Goal: Task Accomplishment & Management: Complete application form

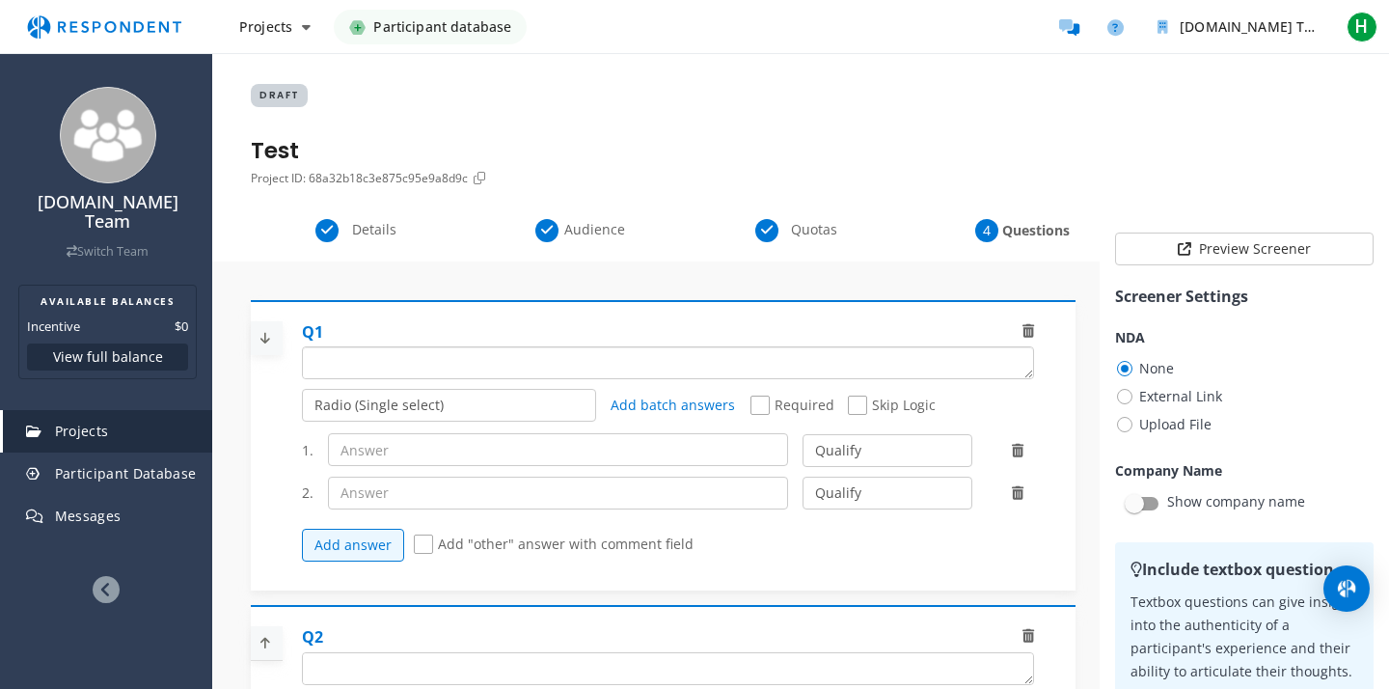
click at [424, 347] on textarea "Which of the following categories best describes your firm's total assets under…" at bounding box center [668, 362] width 730 height 31
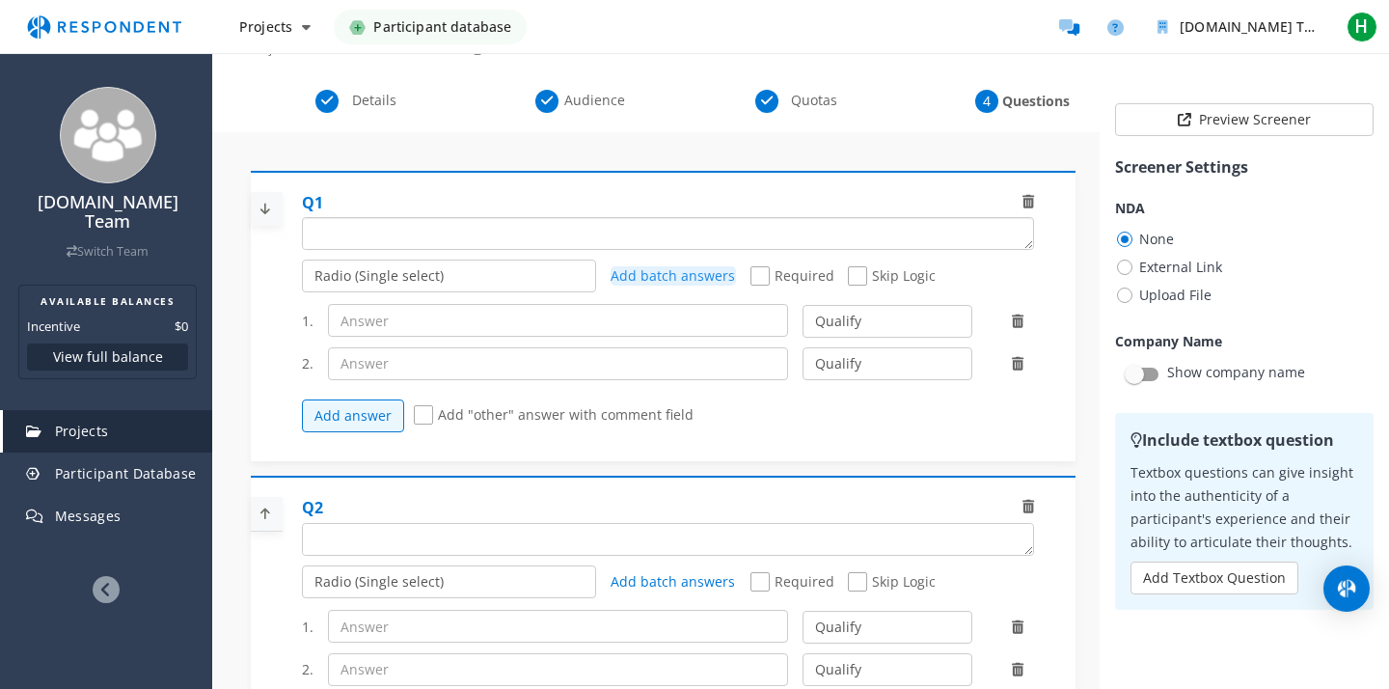
paste textarea "Do you conduct interviews with your or potential customers?"
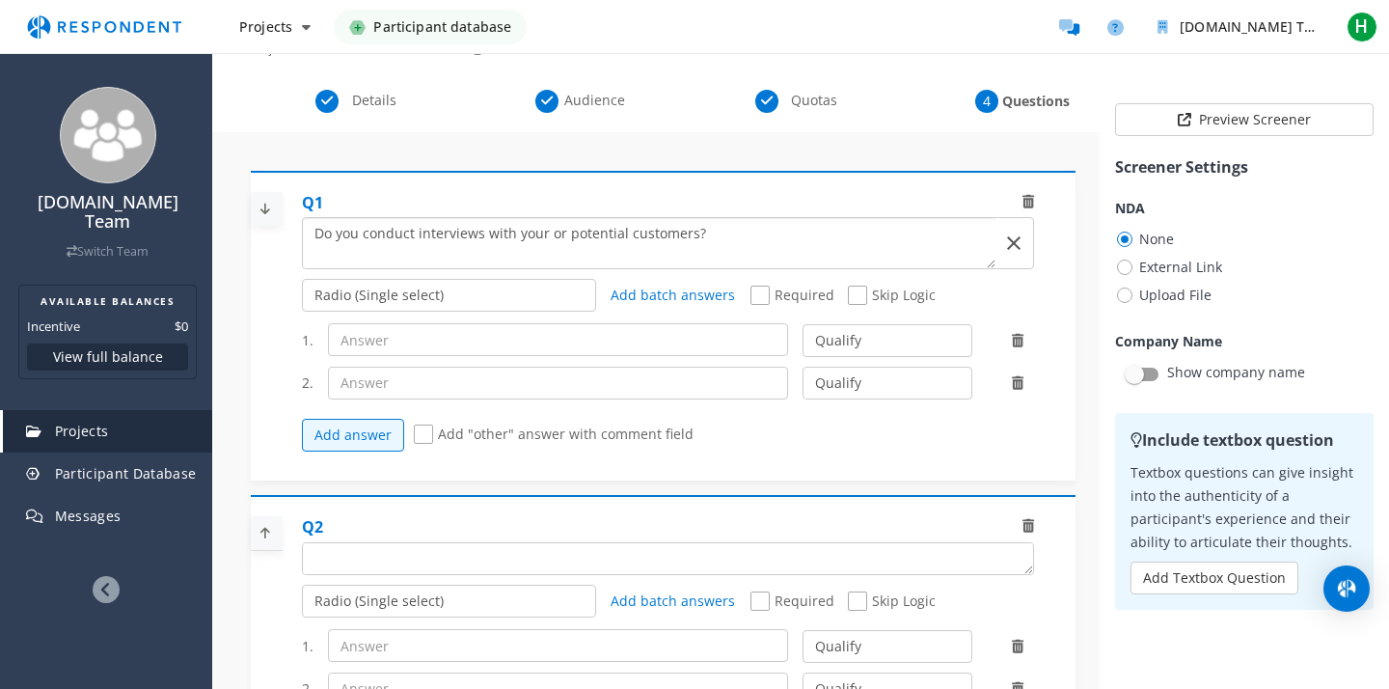
type textarea "Do you conduct interviews with your or potential customers?"
click at [516, 282] on select "Radio (Single select) Checkbox (Multi select) Multi-line text box Single-line t…" at bounding box center [449, 295] width 295 height 33
click at [761, 302] on span "Required" at bounding box center [792, 297] width 84 height 23
click at [761, 302] on input "Required" at bounding box center [756, 295] width 13 height 13
checkbox input "true"
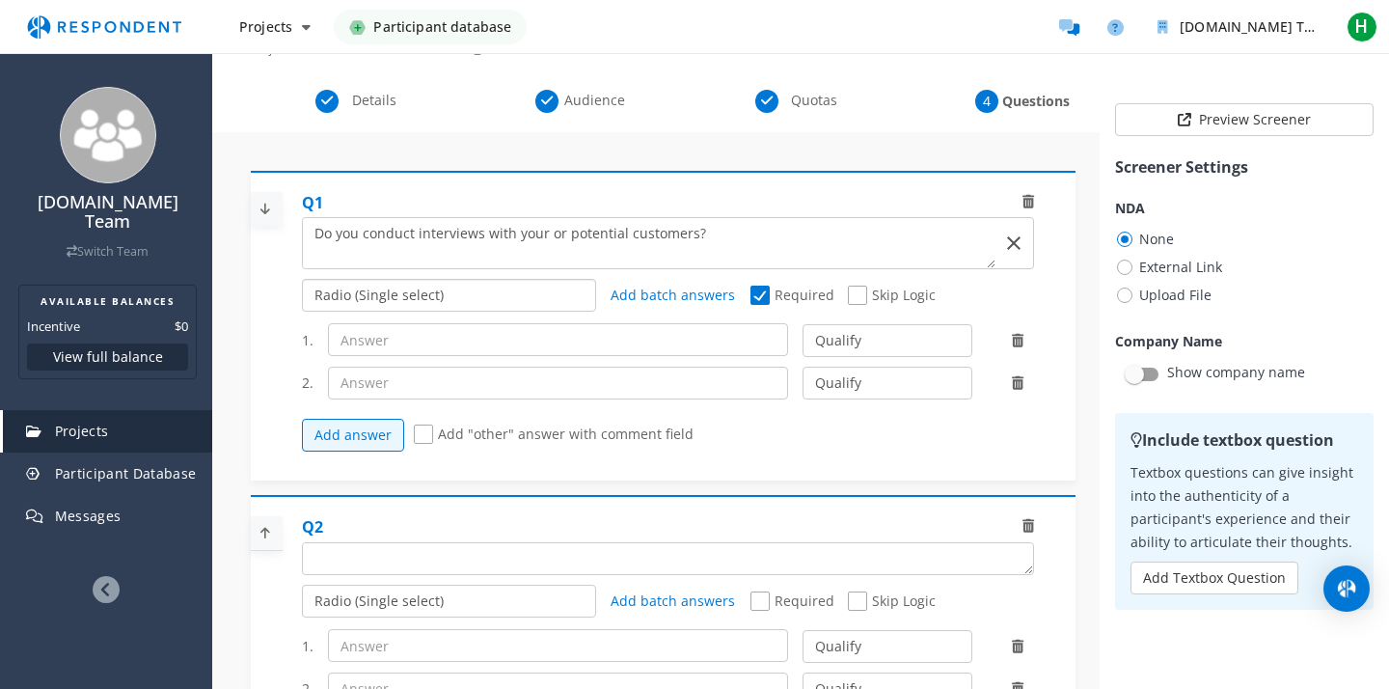
click at [451, 289] on select "Radio (Single select) Checkbox (Multi select) Multi-line text box Single-line t…" at bounding box center [449, 295] width 295 height 33
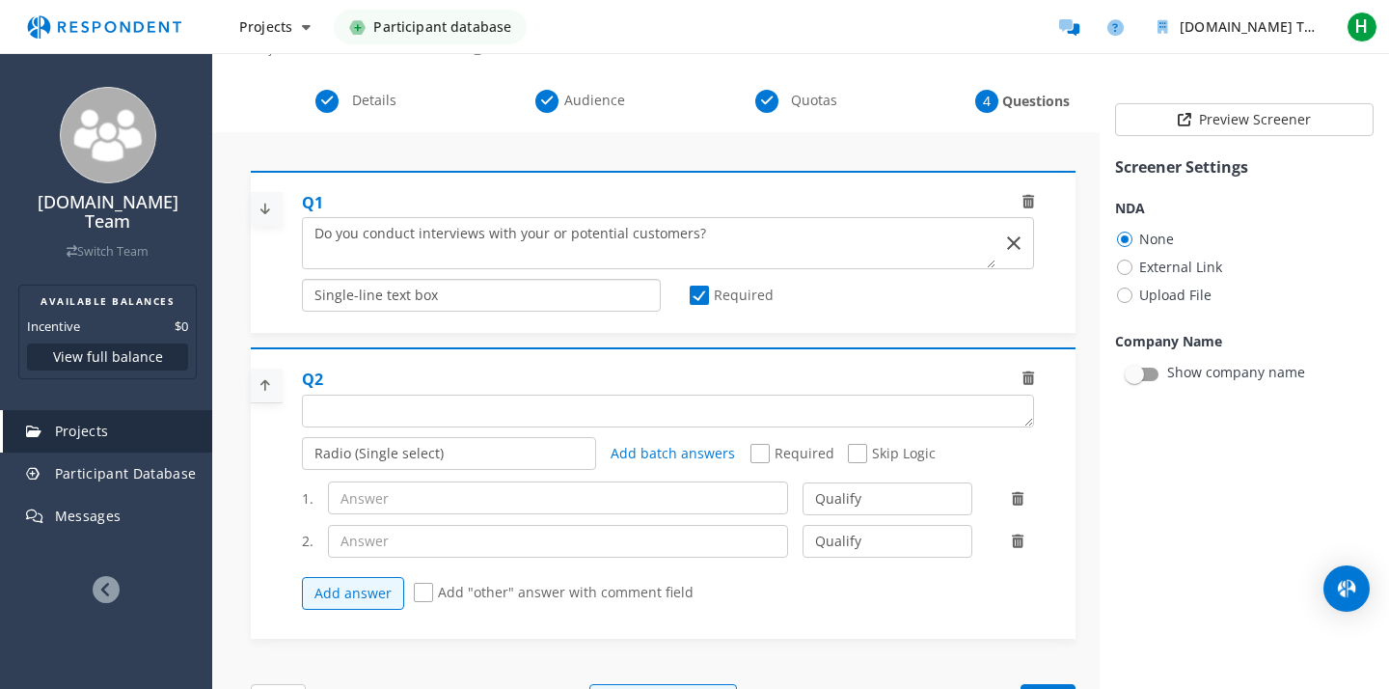
click at [464, 300] on select "Radio (Single select) Checkbox (Multi select) Multi-line text box Single-line t…" at bounding box center [481, 295] width 359 height 33
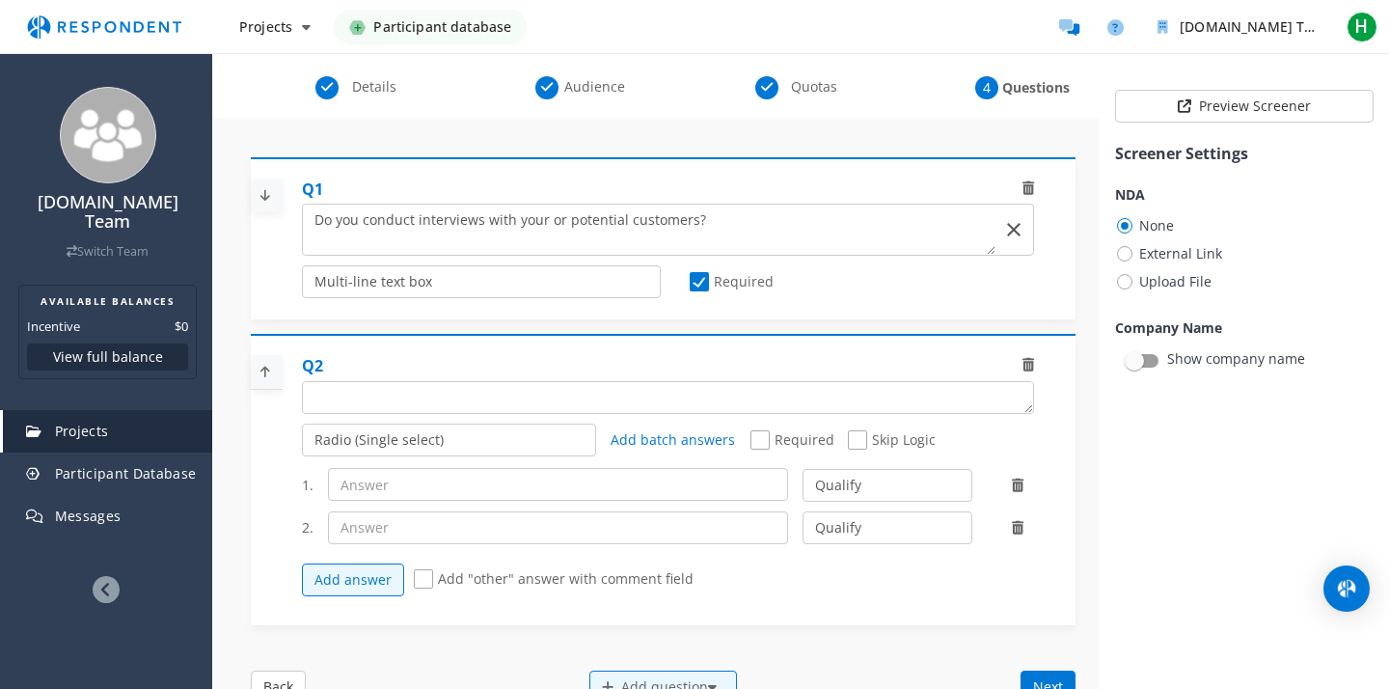
scroll to position [164, 0]
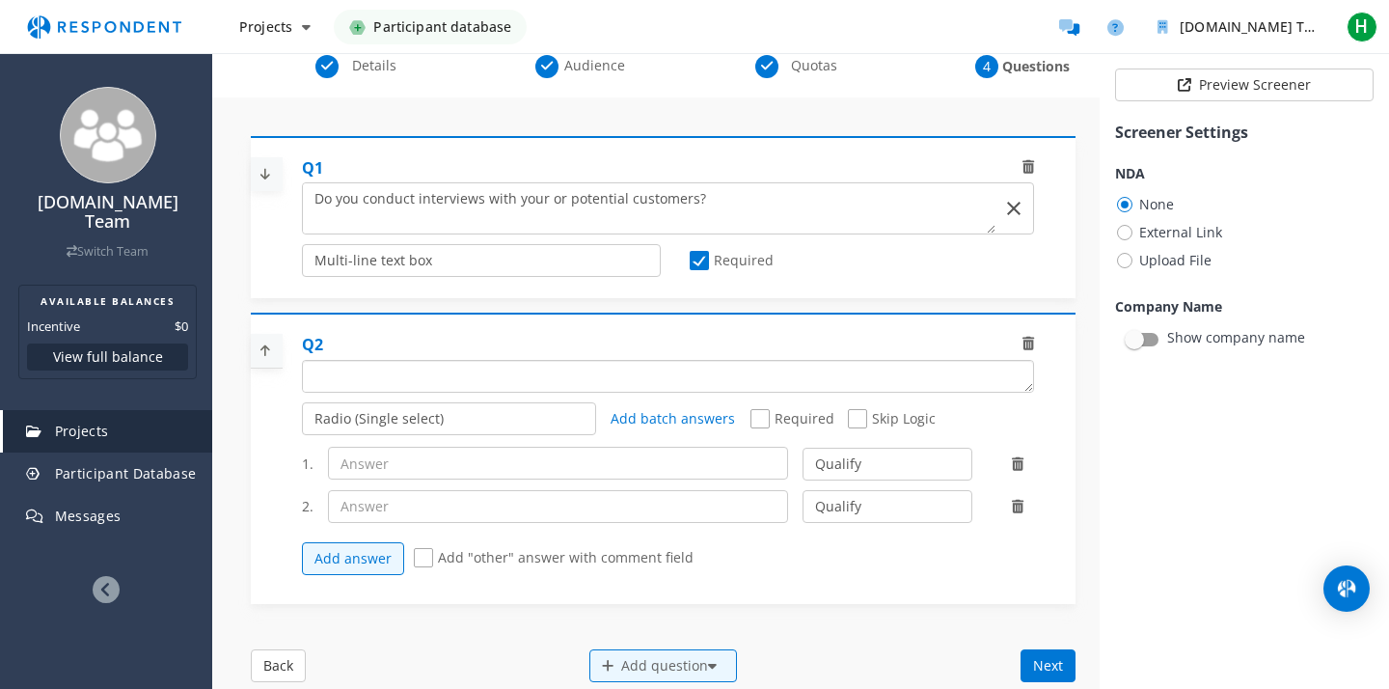
click at [453, 380] on textarea "Which of the following categories best describes your firm's total assets under…" at bounding box center [668, 376] width 730 height 31
paste textarea "What’s your Revenue: should be: $5M–$50M annual DTC sales."
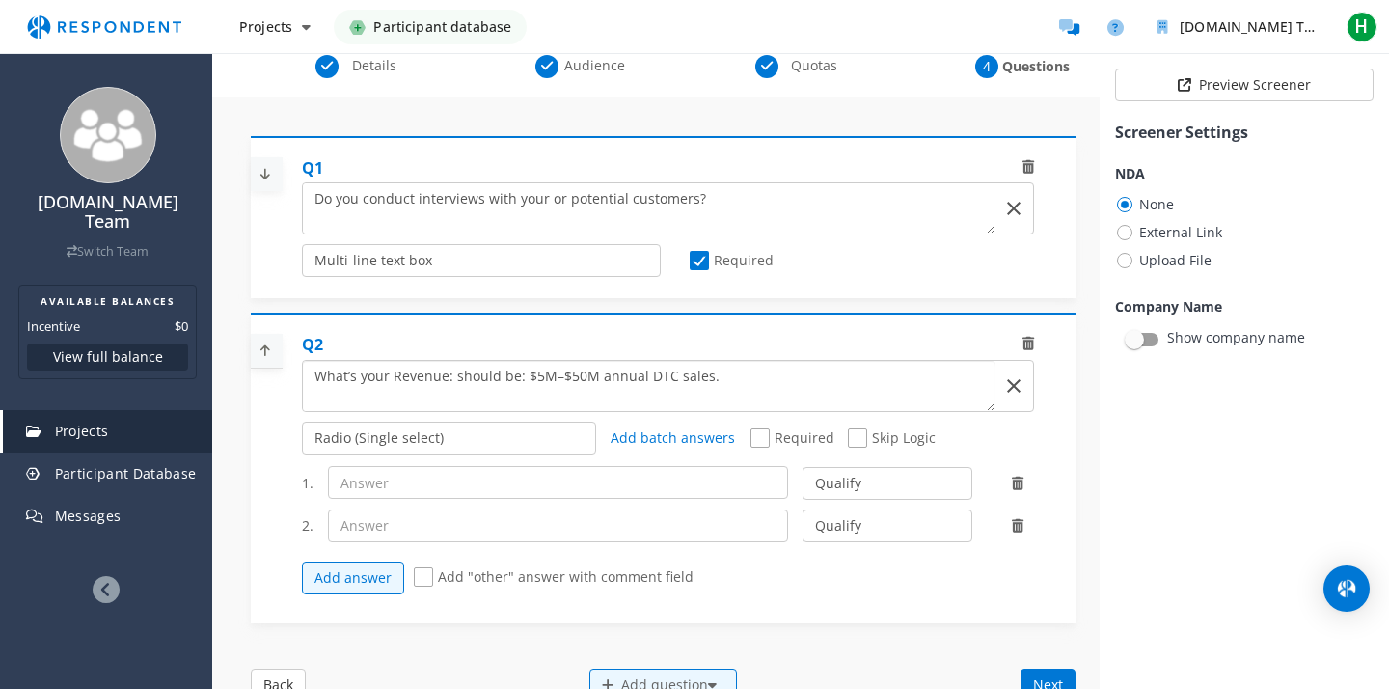
scroll to position [0, 0]
type textarea "What’s your Revenue: should be: $5M–$50M annual DTC sales."
click at [474, 446] on select "Radio (Single select) Checkbox (Multi select) Multi-line text box Single-line t…" at bounding box center [449, 438] width 295 height 33
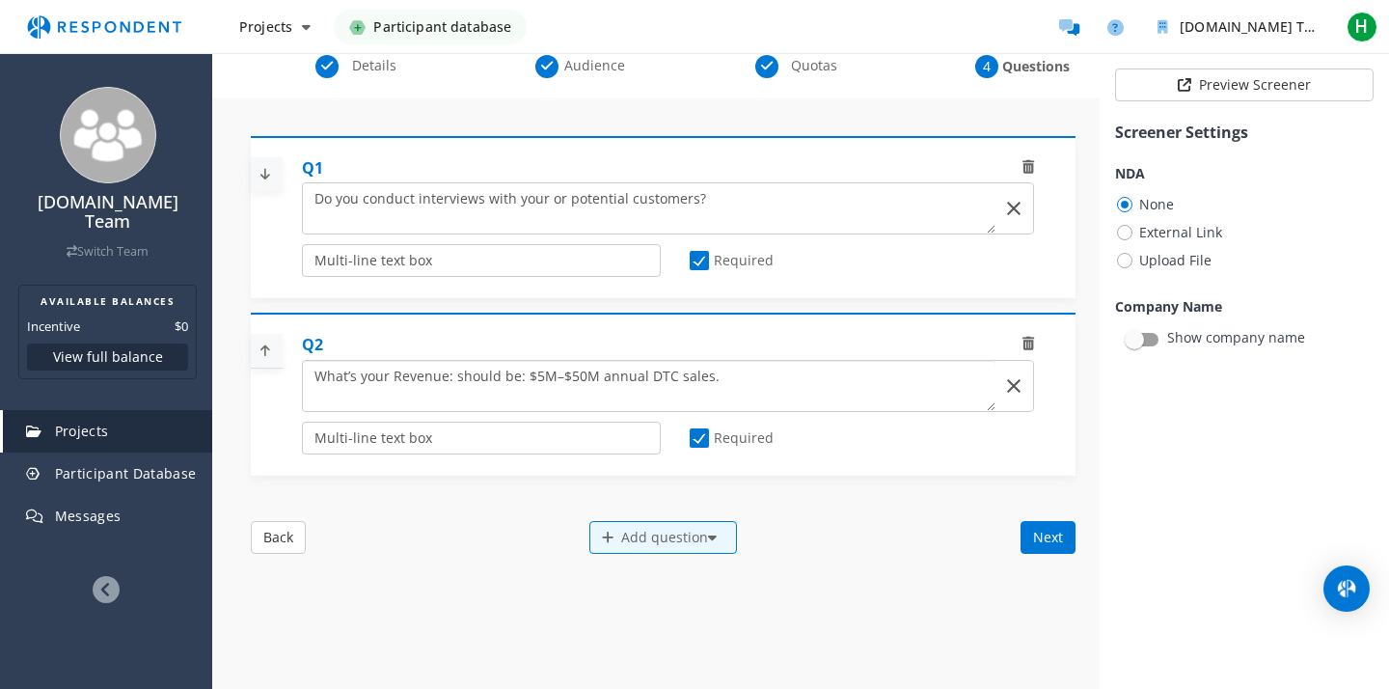
click at [715, 384] on textarea "Which of the following categories best describes your firm's total assets under…" at bounding box center [649, 386] width 693 height 50
type textarea "What’s your Revenue?"
click at [675, 543] on div "Add question" at bounding box center [663, 537] width 148 height 33
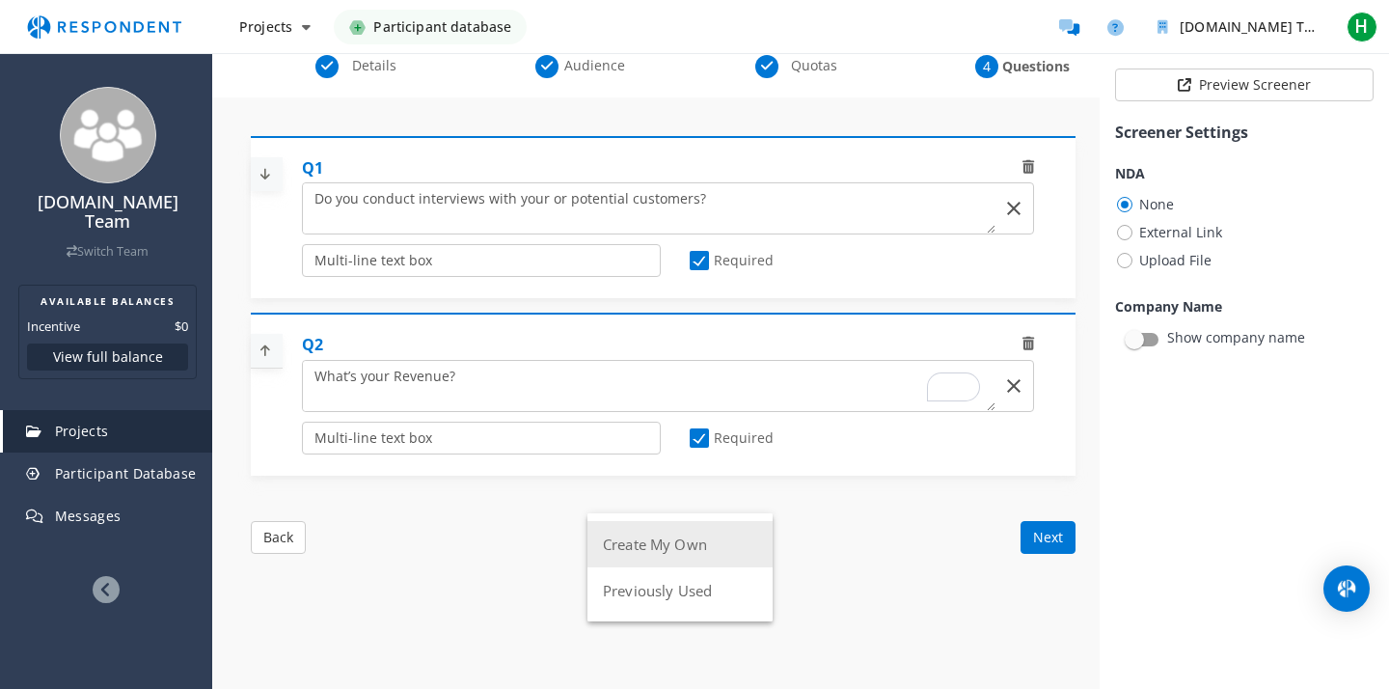
click at [727, 552] on button "Create My Own" at bounding box center [679, 544] width 185 height 46
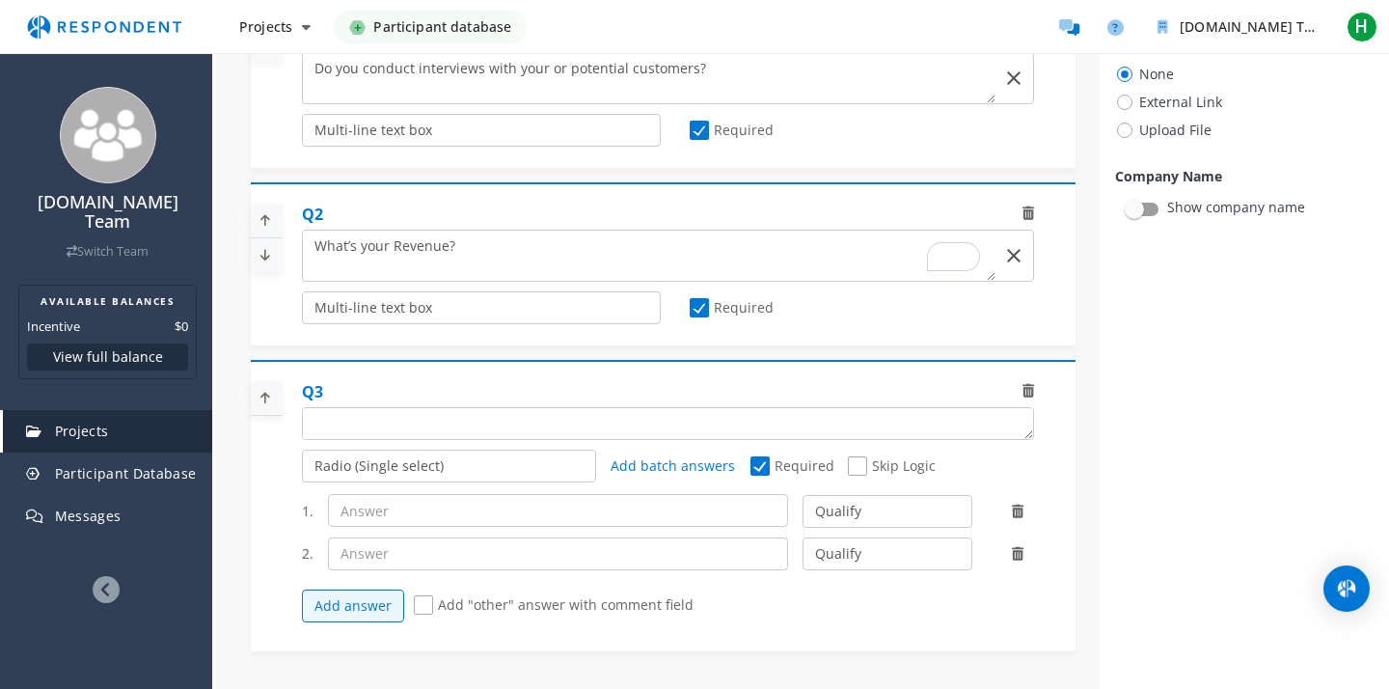
scroll to position [349, 0]
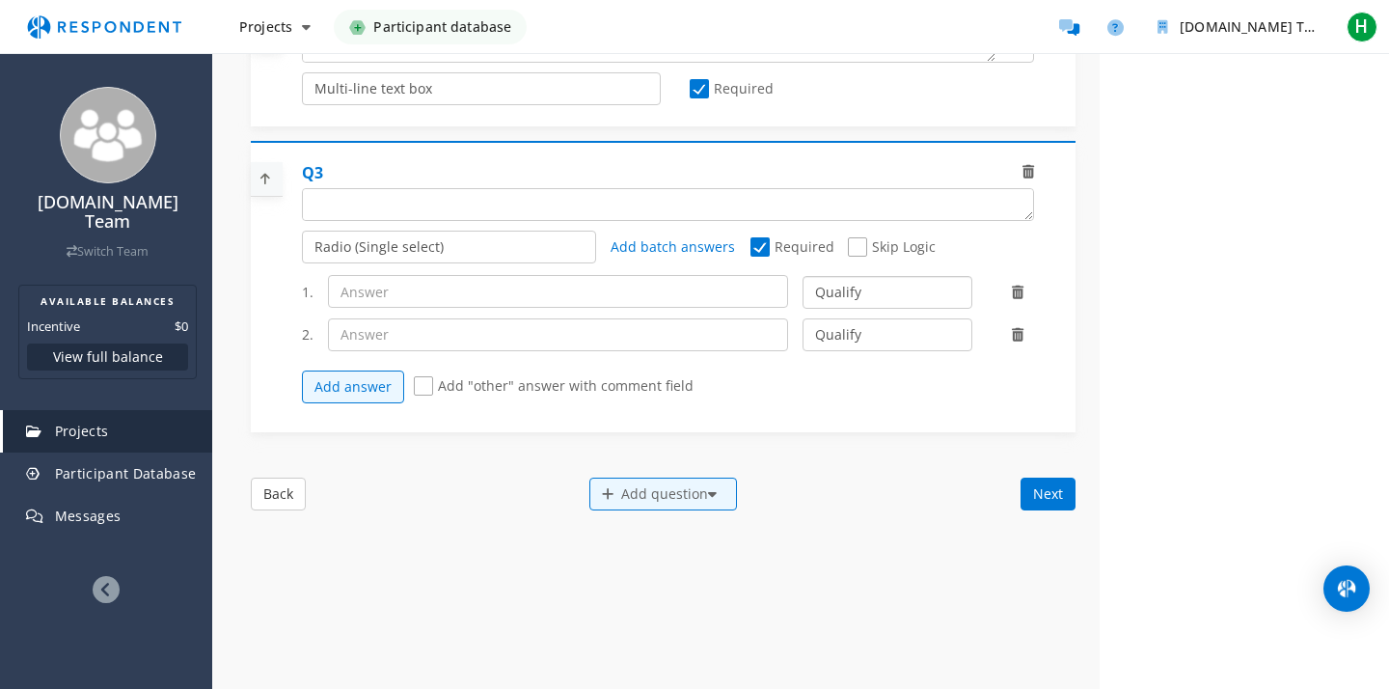
click at [842, 290] on select "Qualify Disqualify" at bounding box center [887, 292] width 169 height 33
click at [648, 293] on input "text" at bounding box center [558, 291] width 461 height 33
click at [579, 196] on textarea "Which of the following categories best describes your firm's total assets under…" at bounding box center [668, 204] width 730 height 31
paste textarea "How many Products are launched per year"
type textarea "How many Products are launched per year?"
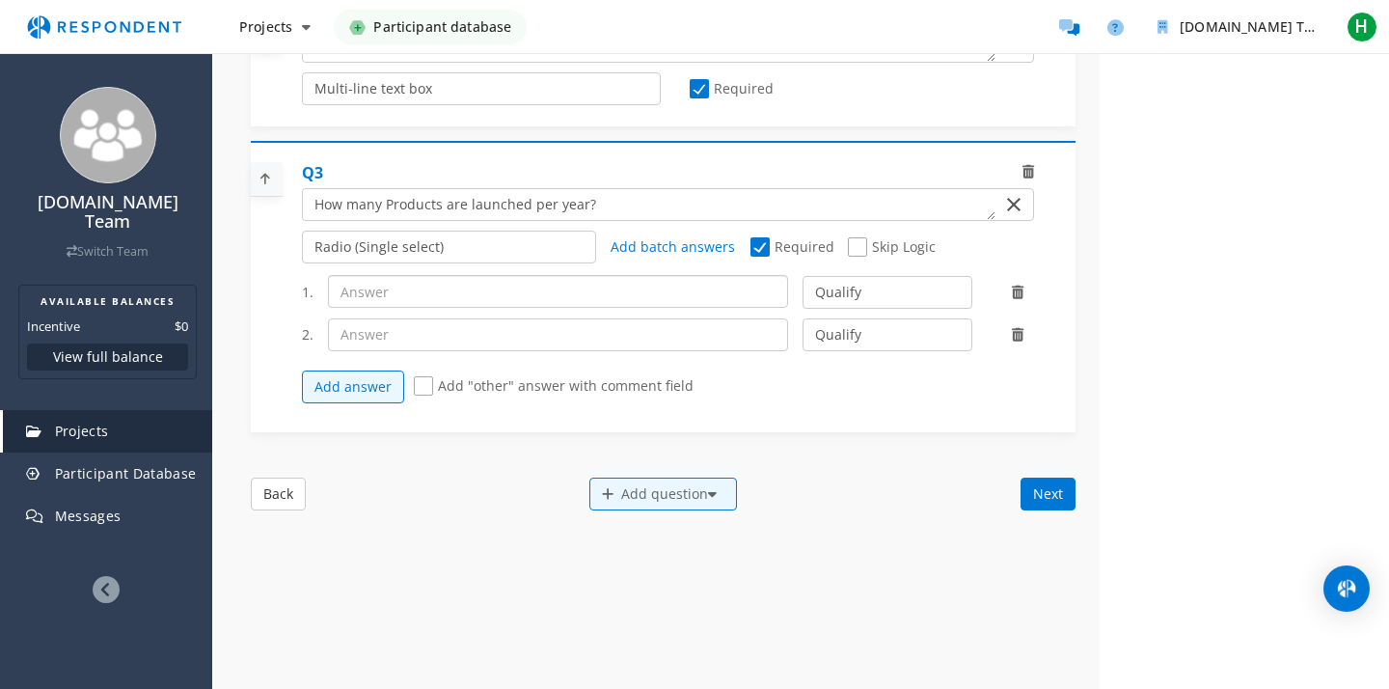
click at [587, 294] on input "text" at bounding box center [558, 291] width 461 height 33
paste input "should be more than 4 (seasonal, collabs, limited editions"
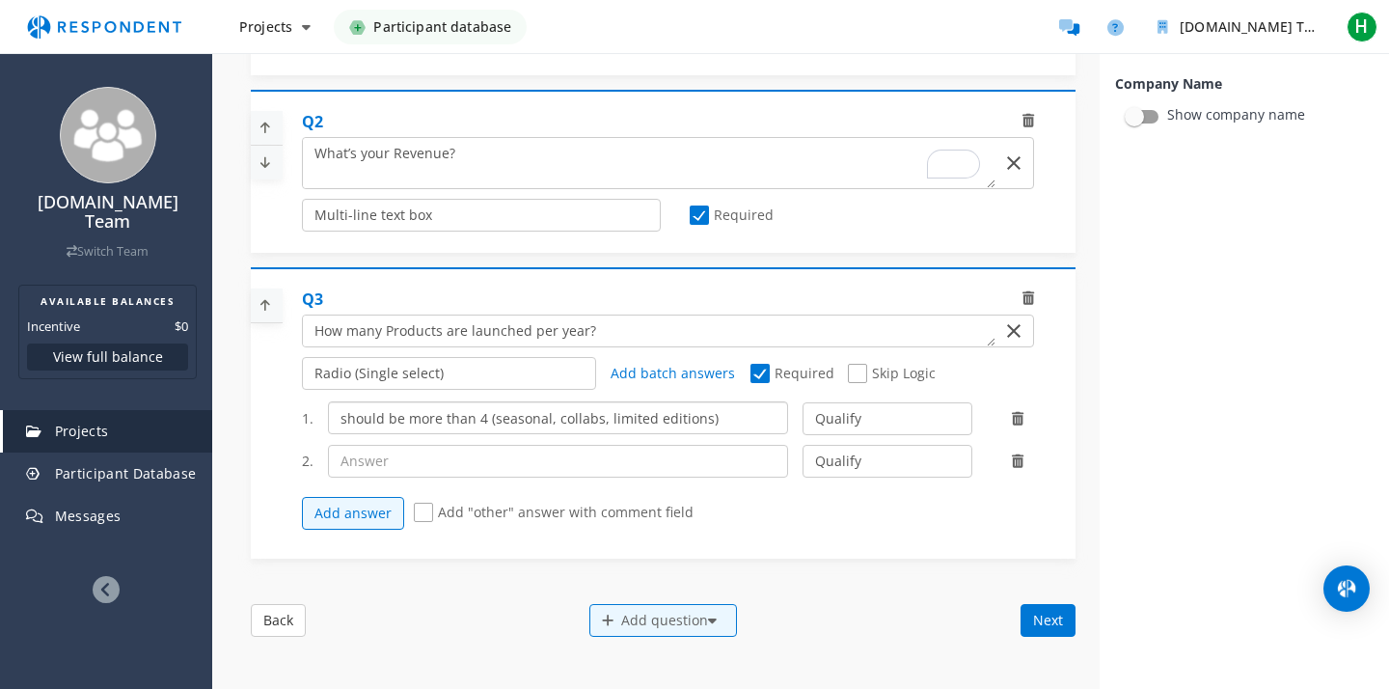
scroll to position [31, 0]
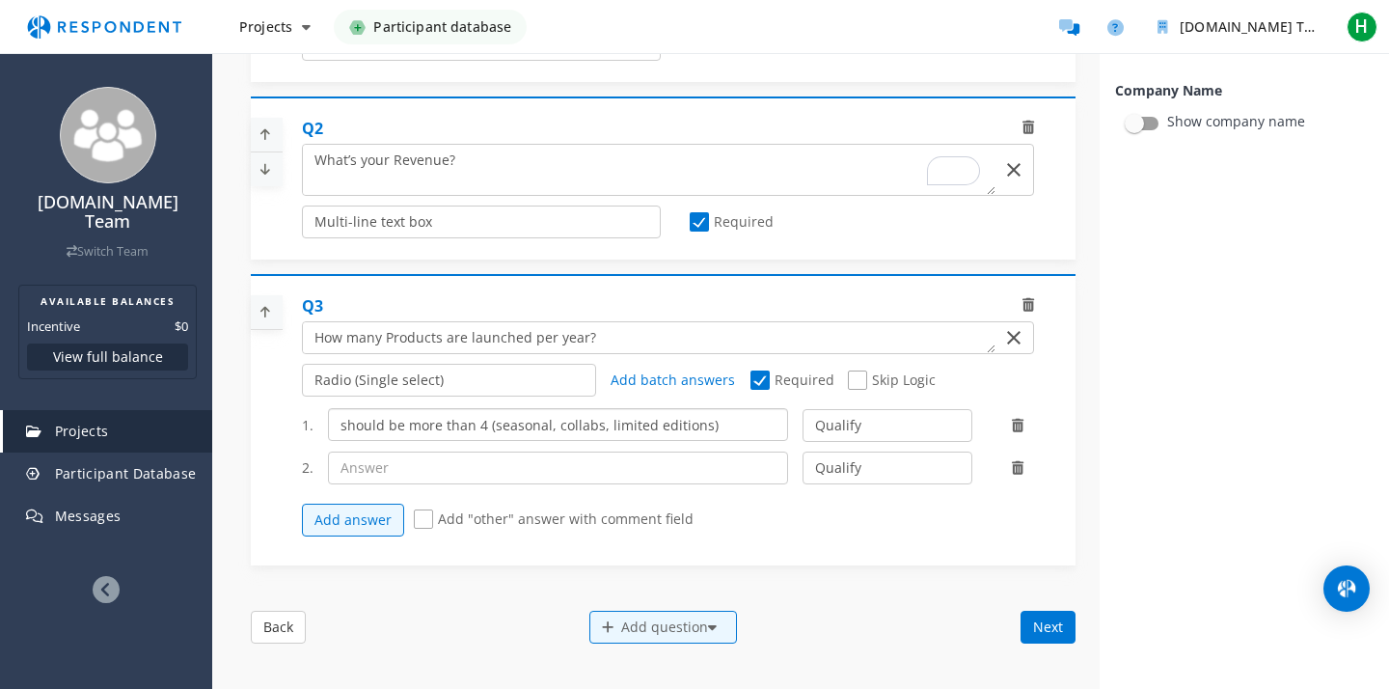
type input "should be more than 4 (seasonal, collabs, limited editions)"
click at [485, 388] on select "Radio (Single select) Checkbox (Multi select) Multi-line text box Single-line t…" at bounding box center [449, 380] width 295 height 33
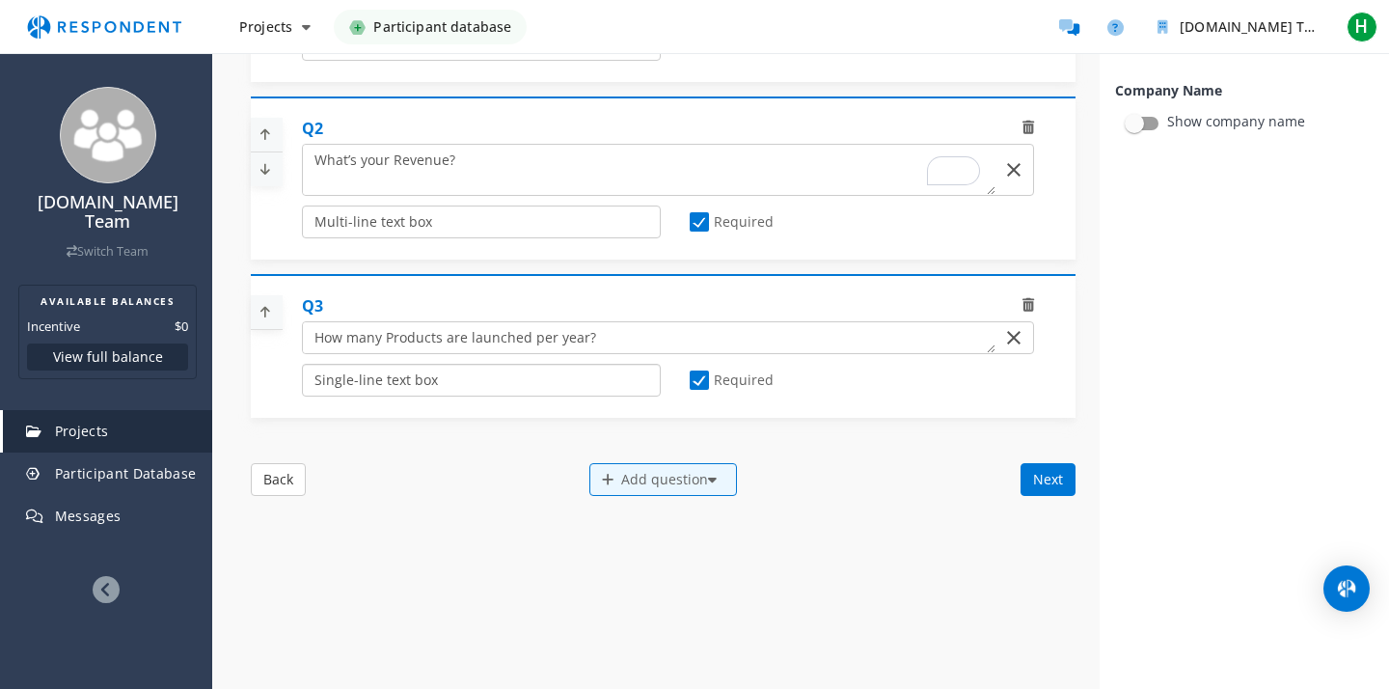
click at [457, 389] on select "Radio (Single select) Checkbox (Multi select) Multi-line text box Single-line t…" at bounding box center [481, 380] width 359 height 33
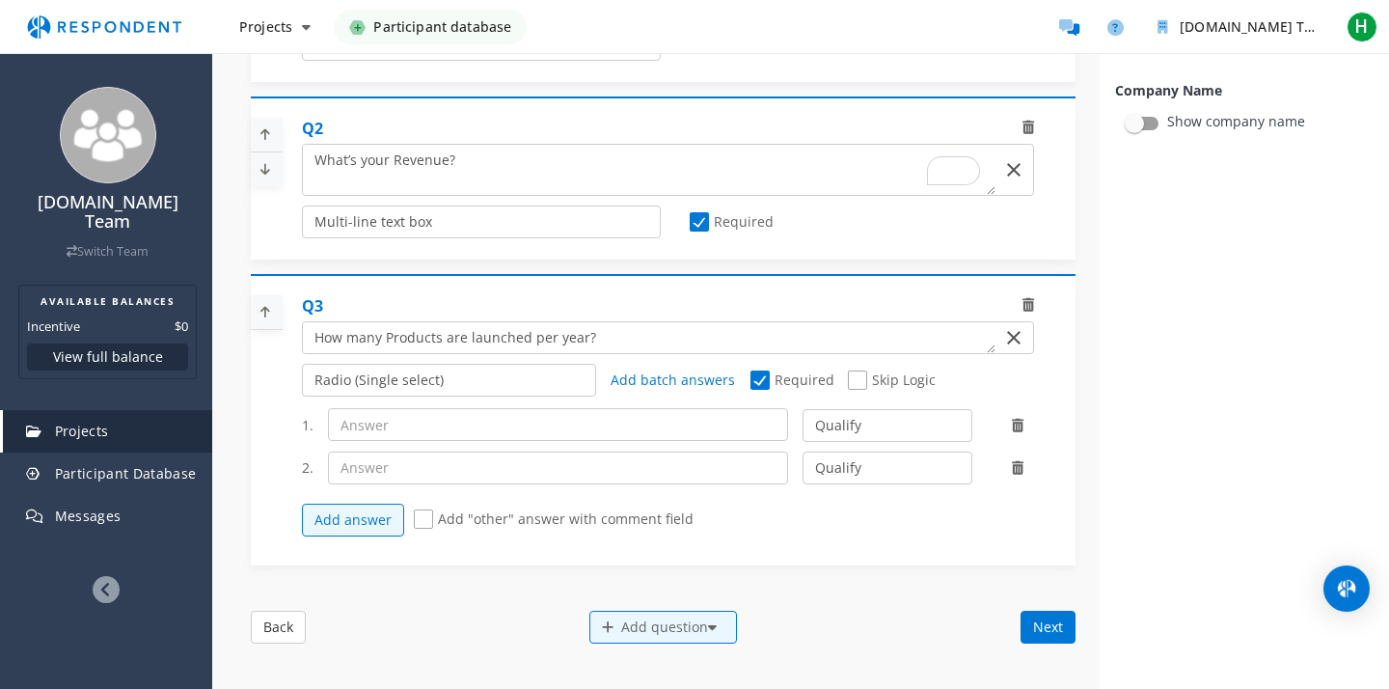
click at [710, 445] on div "1. Qualify Disqualify 2. Qualify Disqualify Add answer Add "other" answer with …" at bounding box center [675, 472] width 747 height 148
click at [705, 429] on input "text" at bounding box center [558, 424] width 461 height 33
paste input "should be more than 4 (seasonal, collabs, limited editions"
type input "should be more than 4 (seasonal, collabs, limited editions)"
click at [685, 392] on div "Radio (Single select) Checkbox (Multi select) Multi-line text box Single-line t…" at bounding box center [675, 381] width 747 height 35
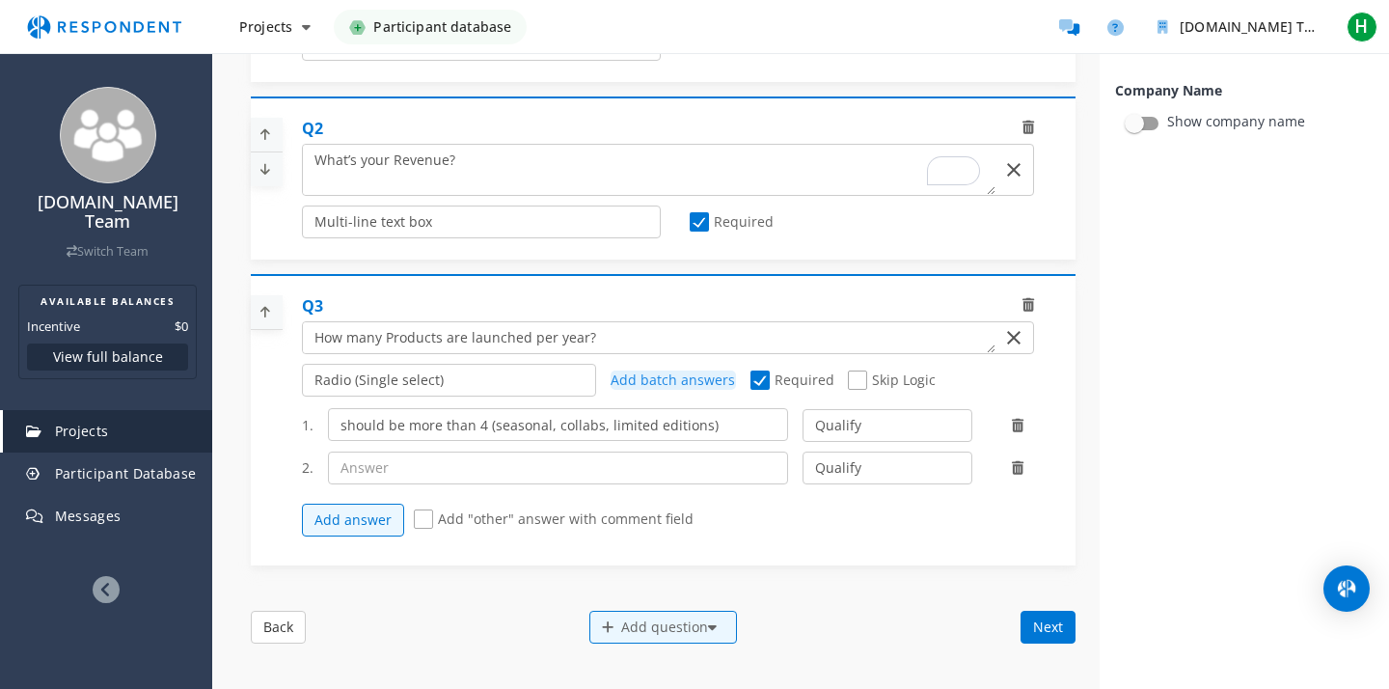
click at [688, 387] on span "Add batch answers" at bounding box center [673, 379] width 124 height 18
type textarea "should be more than 4 (seasonal, collabs, limited editions)"
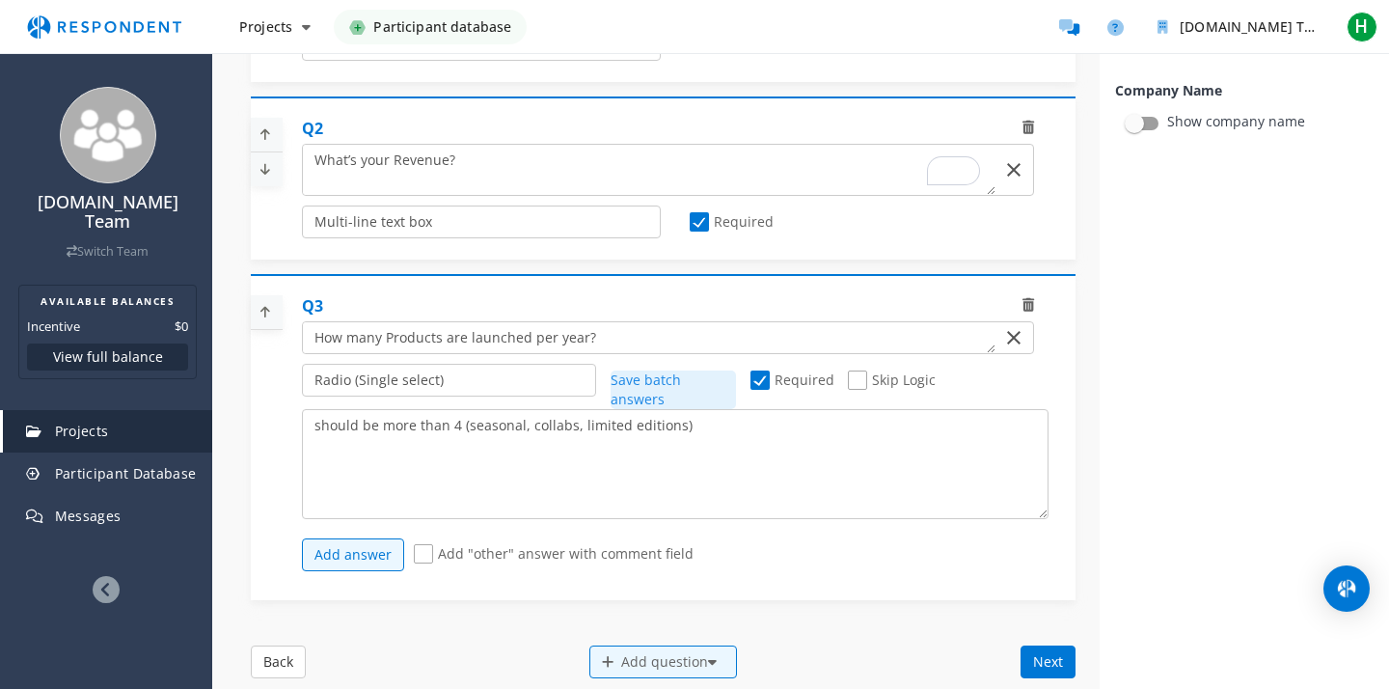
click at [681, 387] on span "Save batch answers" at bounding box center [646, 389] width 70 height 38
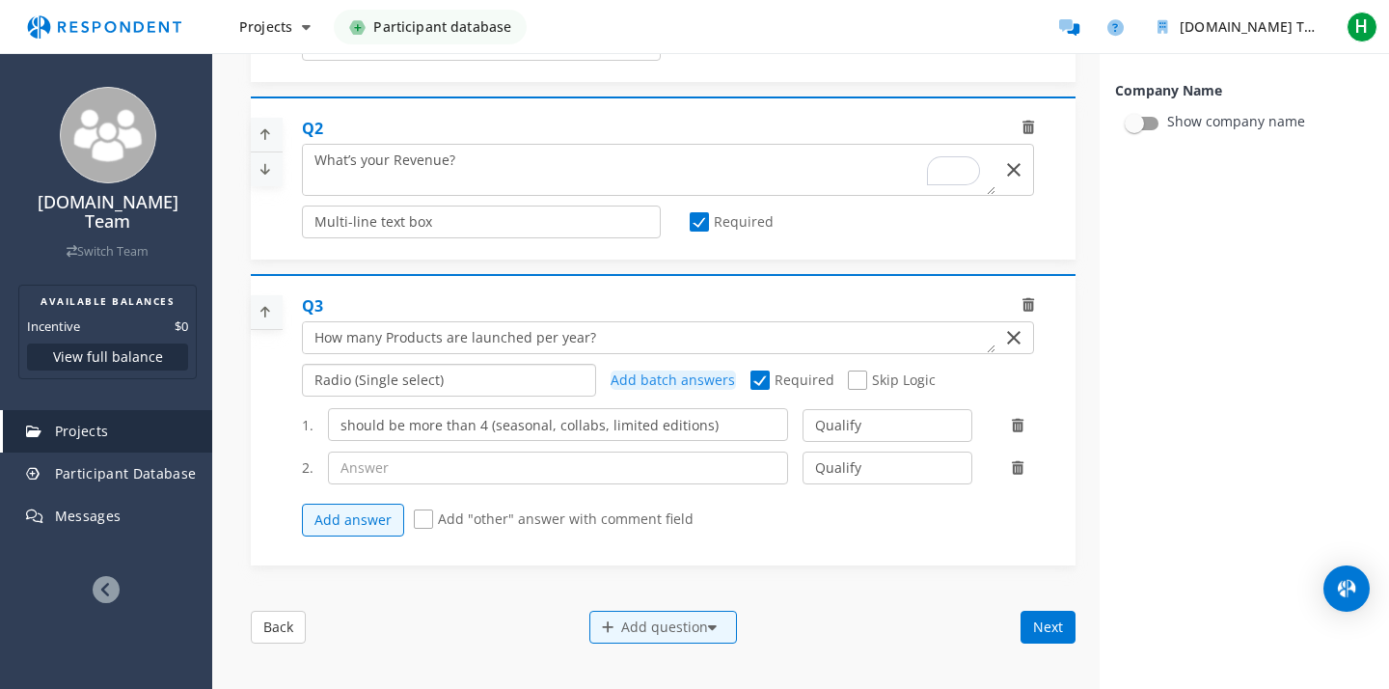
click at [439, 381] on select "Radio (Single select) Checkbox (Multi select) Multi-line text box Single-line t…" at bounding box center [449, 380] width 295 height 33
click at [1012, 468] on icon at bounding box center [1018, 468] width 12 height 14
click at [1017, 468] on icon at bounding box center [1018, 468] width 12 height 14
click at [960, 525] on div "Add answer Add "other" answer with comment field" at bounding box center [675, 520] width 747 height 52
click at [474, 218] on select "Radio (Single select) Checkbox (Multi select) Multi-line text box Single-line t…" at bounding box center [481, 221] width 359 height 33
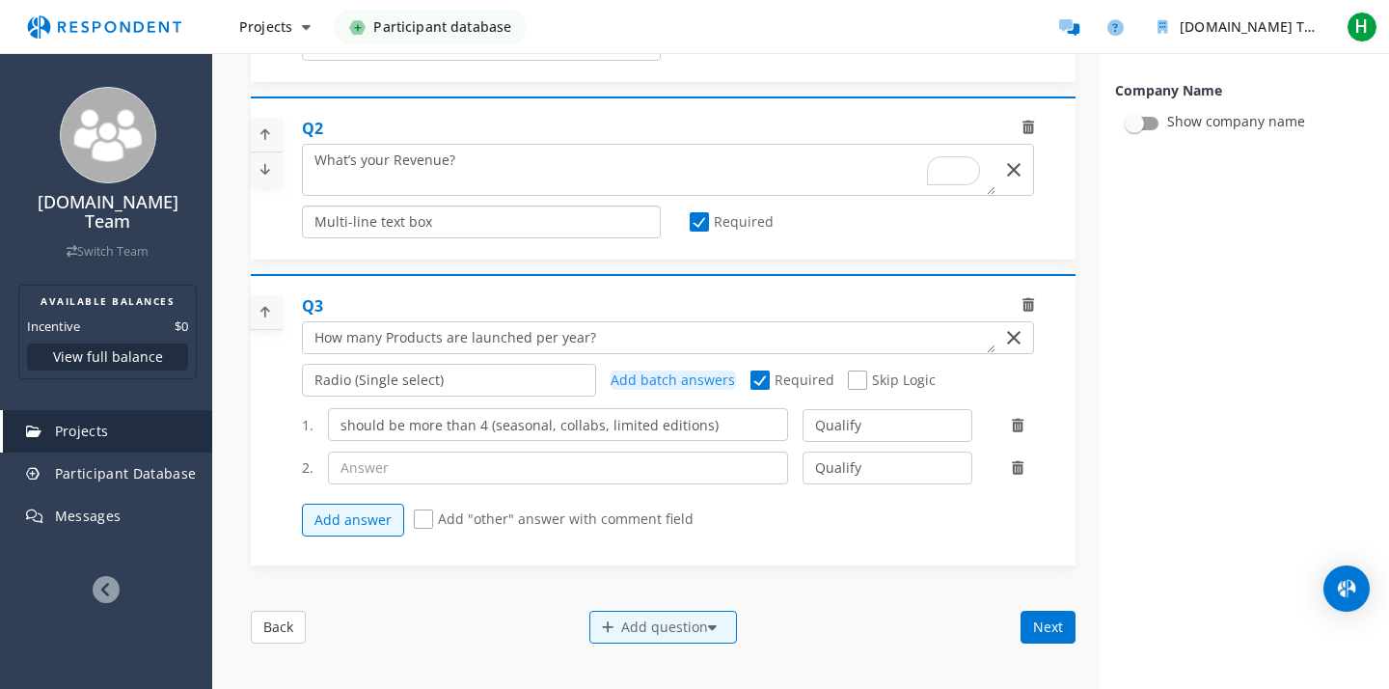
click at [427, 221] on select "Radio (Single select) Checkbox (Multi select) Multi-line text box Single-line t…" at bounding box center [481, 221] width 359 height 33
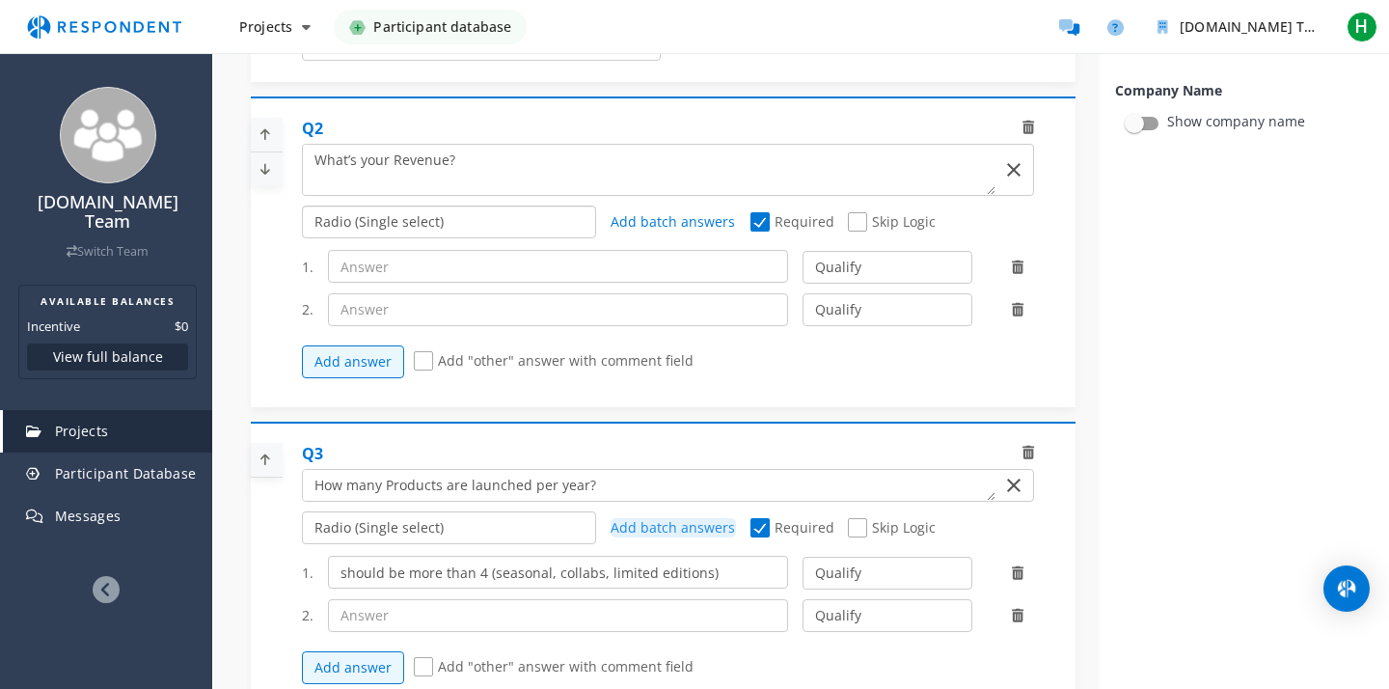
click at [552, 221] on select "Radio (Single select) Checkbox (Multi select) Multi-line text box Single-line t…" at bounding box center [449, 221] width 295 height 33
click at [455, 276] on input "text" at bounding box center [558, 266] width 461 height 33
click at [851, 262] on select "Qualify Disqualify" at bounding box center [887, 267] width 169 height 33
click at [576, 274] on input "text" at bounding box center [558, 266] width 461 height 33
paste input "$5M–$50M"
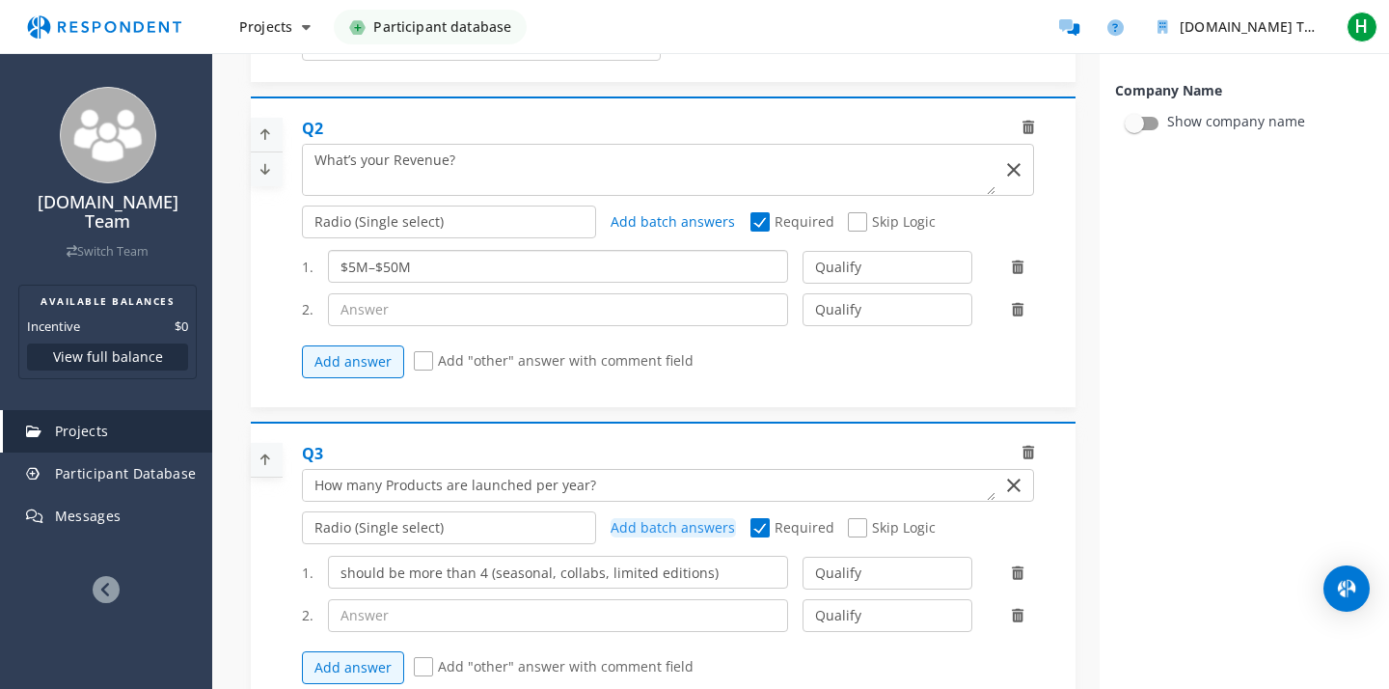
type input "$5M–$50M"
click at [391, 315] on input "text" at bounding box center [558, 309] width 461 height 33
drag, startPoint x: 422, startPoint y: 270, endPoint x: 328, endPoint y: 269, distance: 93.6
click at [328, 269] on input "$5M–$50M" at bounding box center [558, 266] width 461 height 33
click at [344, 307] on input "text" at bounding box center [558, 309] width 461 height 33
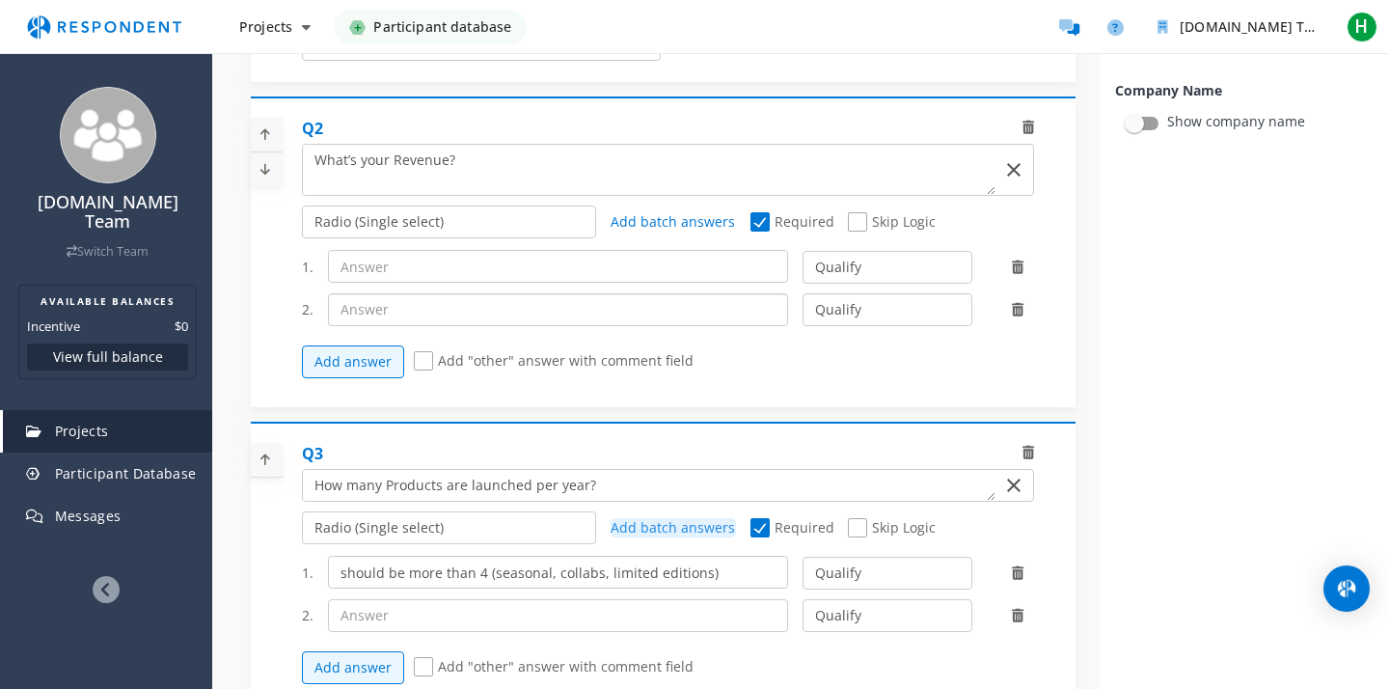
paste input "$5M–$50M"
type input "$5M–$50M"
click at [367, 276] on input "text" at bounding box center [558, 266] width 461 height 33
paste input "$5M–$50M"
click at [354, 262] on input "$5M–$50M" at bounding box center [558, 266] width 461 height 33
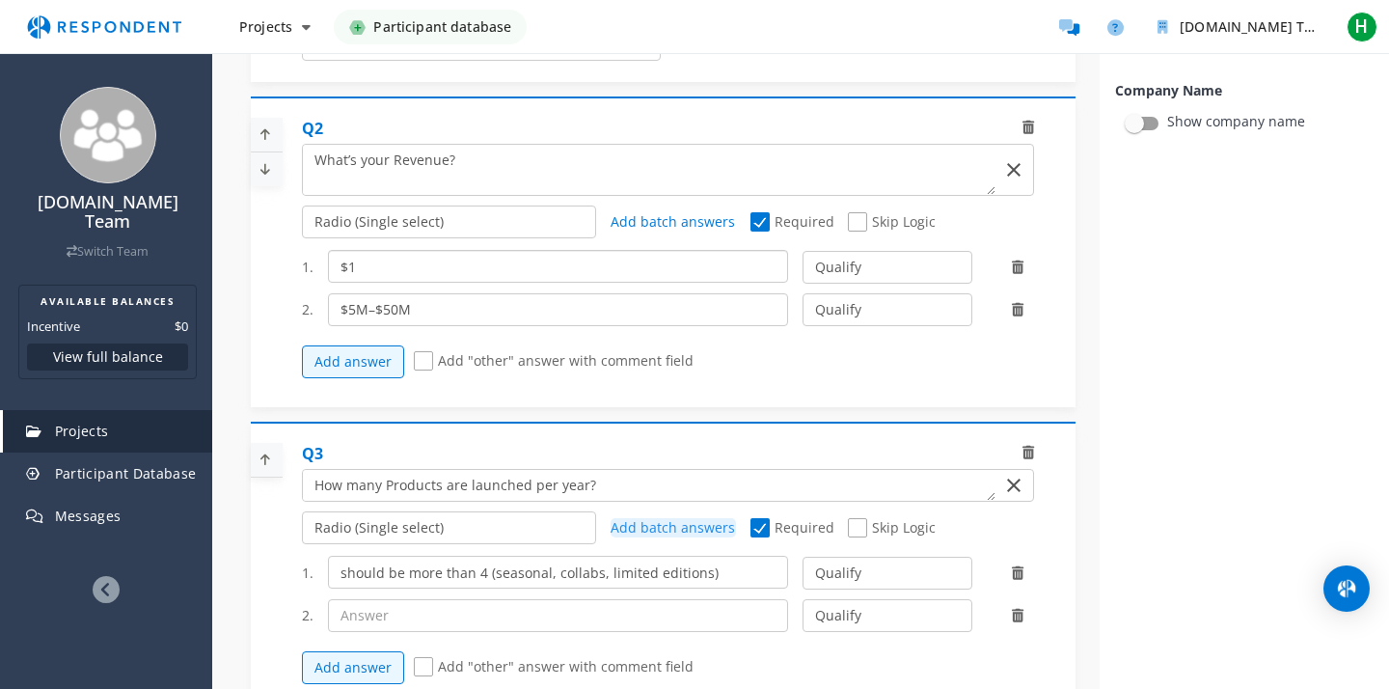
click at [341, 268] on input "$1" at bounding box center [558, 266] width 461 height 33
click at [348, 272] on input "below $1" at bounding box center [558, 266] width 461 height 33
drag, startPoint x: 368, startPoint y: 269, endPoint x: 314, endPoint y: 266, distance: 54.1
click at [314, 266] on div "elow $1" at bounding box center [559, 266] width 490 height 33
click at [351, 267] on input "< $1" at bounding box center [558, 266] width 461 height 33
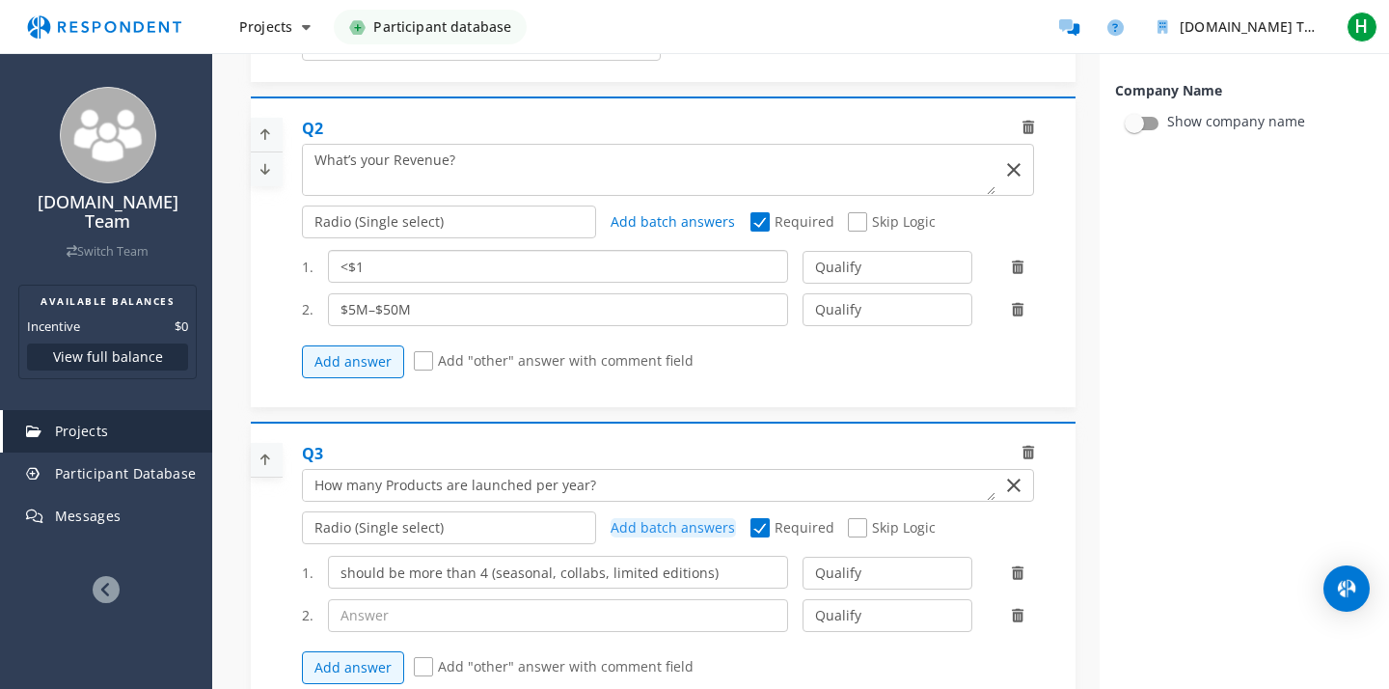
type input "<$1"
click at [440, 306] on input "$5M–$50M" at bounding box center [558, 309] width 461 height 33
click at [835, 269] on select "Qualify Disqualify" at bounding box center [887, 267] width 169 height 33
select select "number:2"
click at [377, 358] on button "Add answer" at bounding box center [353, 361] width 102 height 33
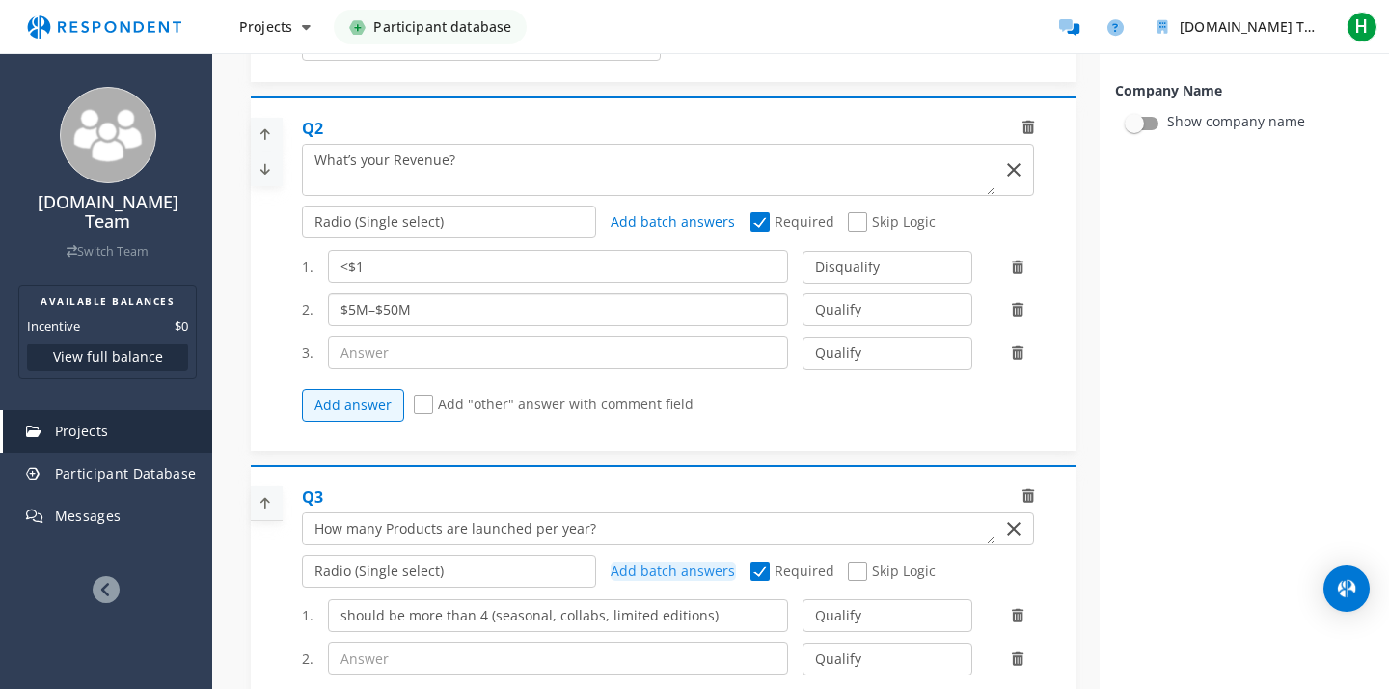
drag, startPoint x: 425, startPoint y: 310, endPoint x: 321, endPoint y: 310, distance: 104.2
click at [321, 310] on div "$5M–$50M" at bounding box center [559, 309] width 490 height 33
click at [349, 348] on input "text" at bounding box center [558, 352] width 461 height 33
paste input "$5M–$50M"
type input "$5M–$50M"
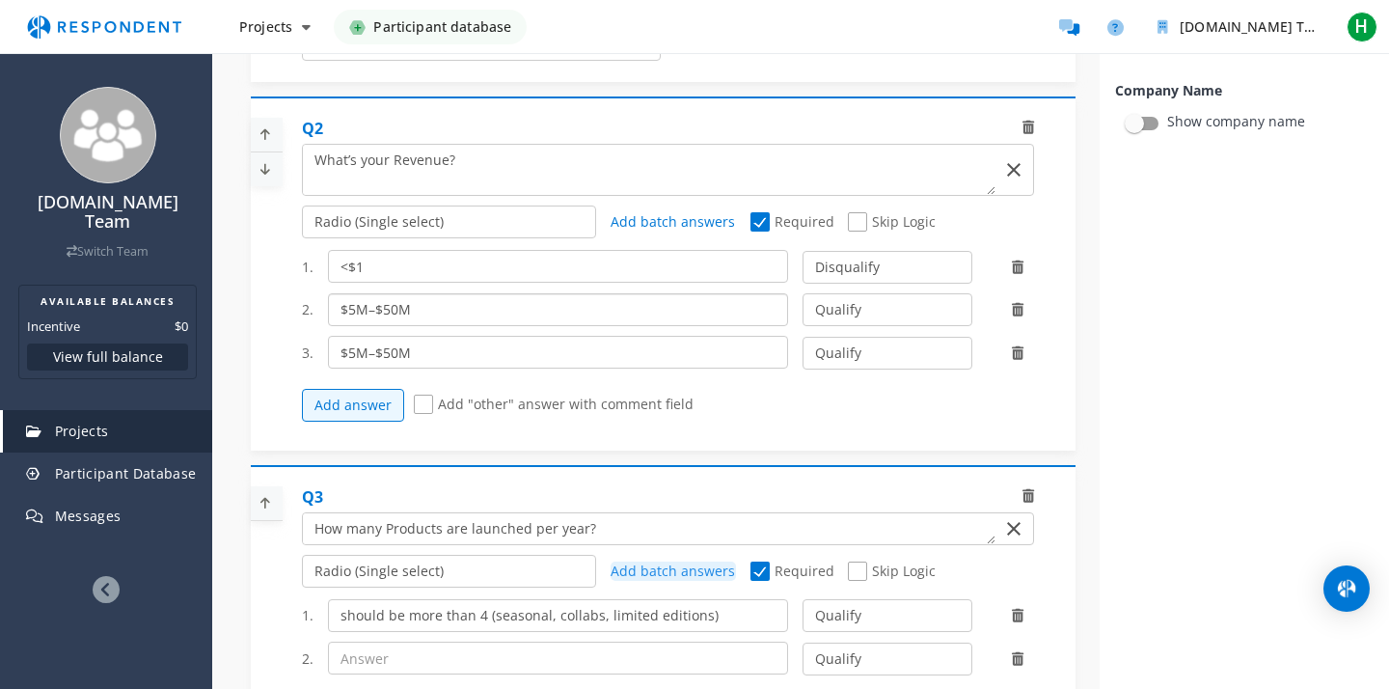
click at [419, 302] on input "$5M–$50M" at bounding box center [558, 309] width 461 height 33
drag, startPoint x: 416, startPoint y: 310, endPoint x: 348, endPoint y: 312, distance: 67.6
click at [348, 312] on input "$5M–$50M" at bounding box center [558, 309] width 461 height 33
click at [362, 311] on input "$1-4.9" at bounding box center [558, 309] width 461 height 33
click at [360, 313] on input "$1-$4.9" at bounding box center [558, 309] width 461 height 33
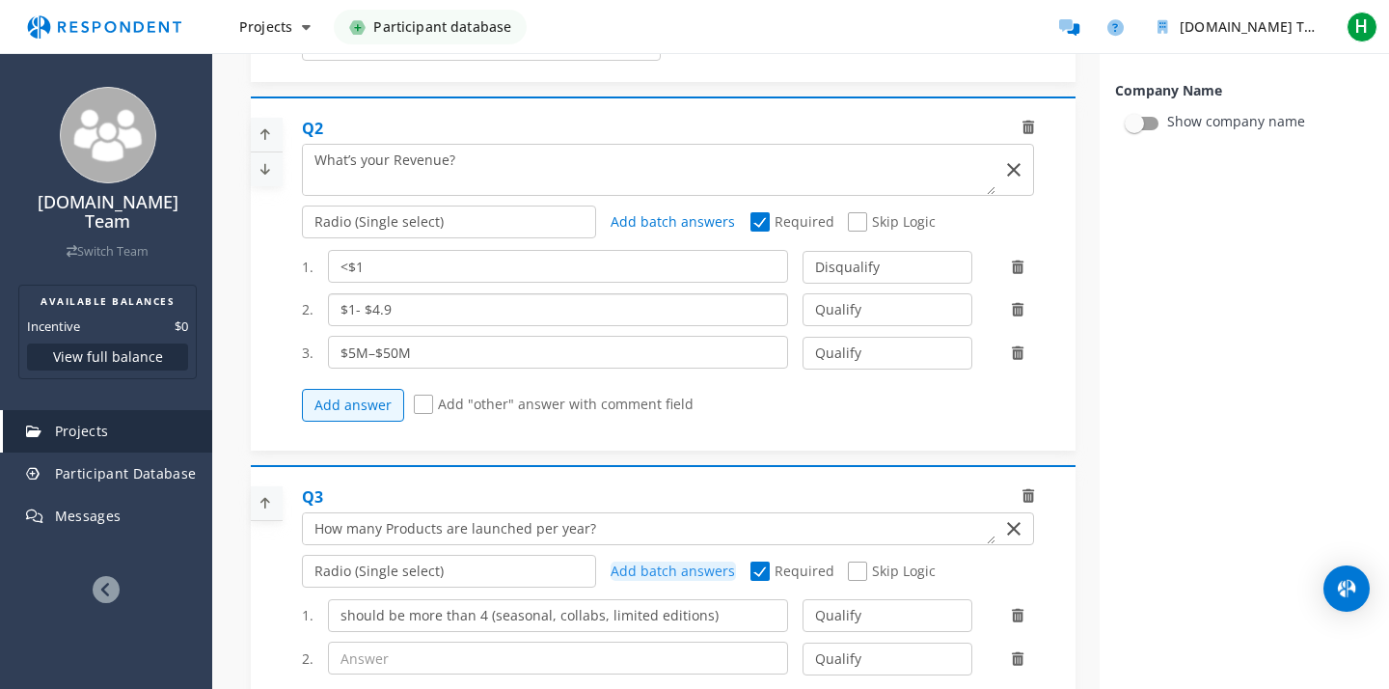
click at [351, 313] on input "$1- $4.9" at bounding box center [558, 309] width 461 height 33
type input "$1- $4.9"
click at [364, 267] on input "<$1" at bounding box center [558, 266] width 461 height 33
click at [353, 313] on input "$1- $4.9" at bounding box center [558, 309] width 461 height 33
click at [369, 266] on input "<$900.000" at bounding box center [558, 266] width 461 height 33
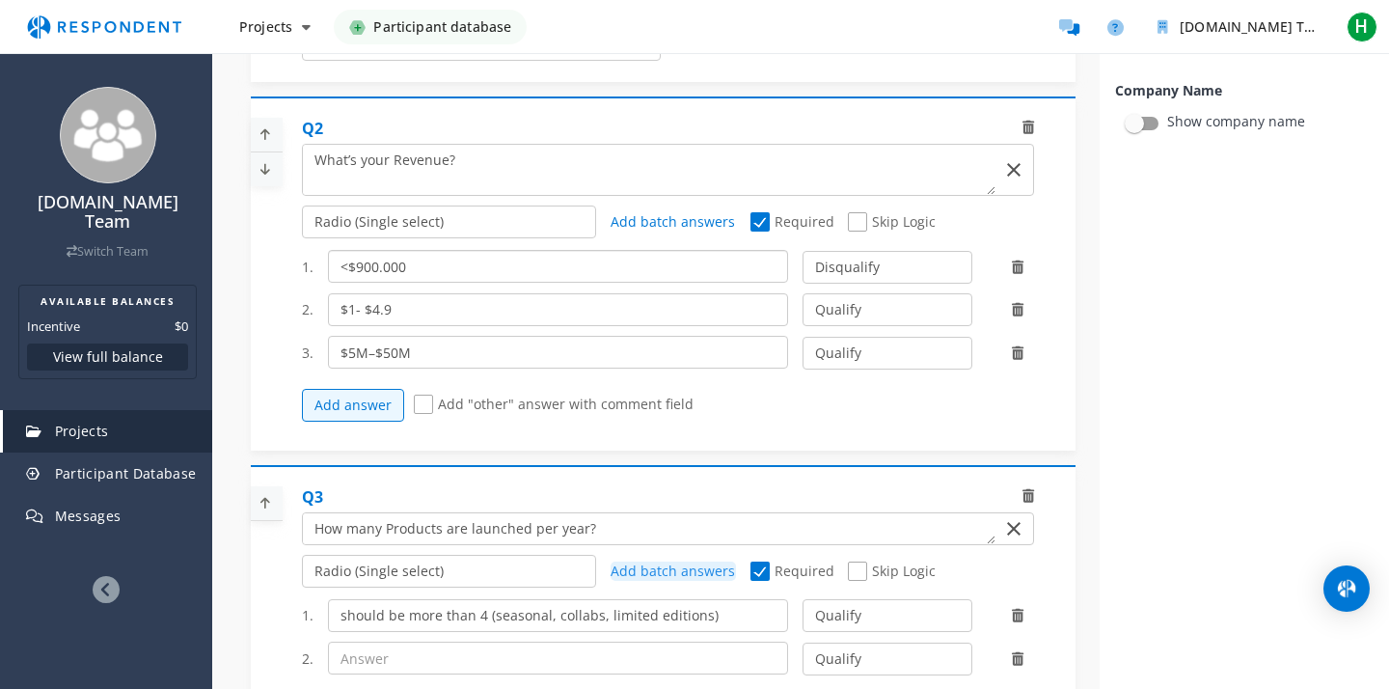
click at [376, 265] on input "<$900.000" at bounding box center [558, 266] width 461 height 33
click at [418, 263] on input "<$900.000" at bounding box center [558, 266] width 461 height 33
drag, startPoint x: 417, startPoint y: 263, endPoint x: 358, endPoint y: 272, distance: 59.5
click at [358, 272] on input "<$900.000" at bounding box center [558, 266] width 461 height 33
type input "<$1M"
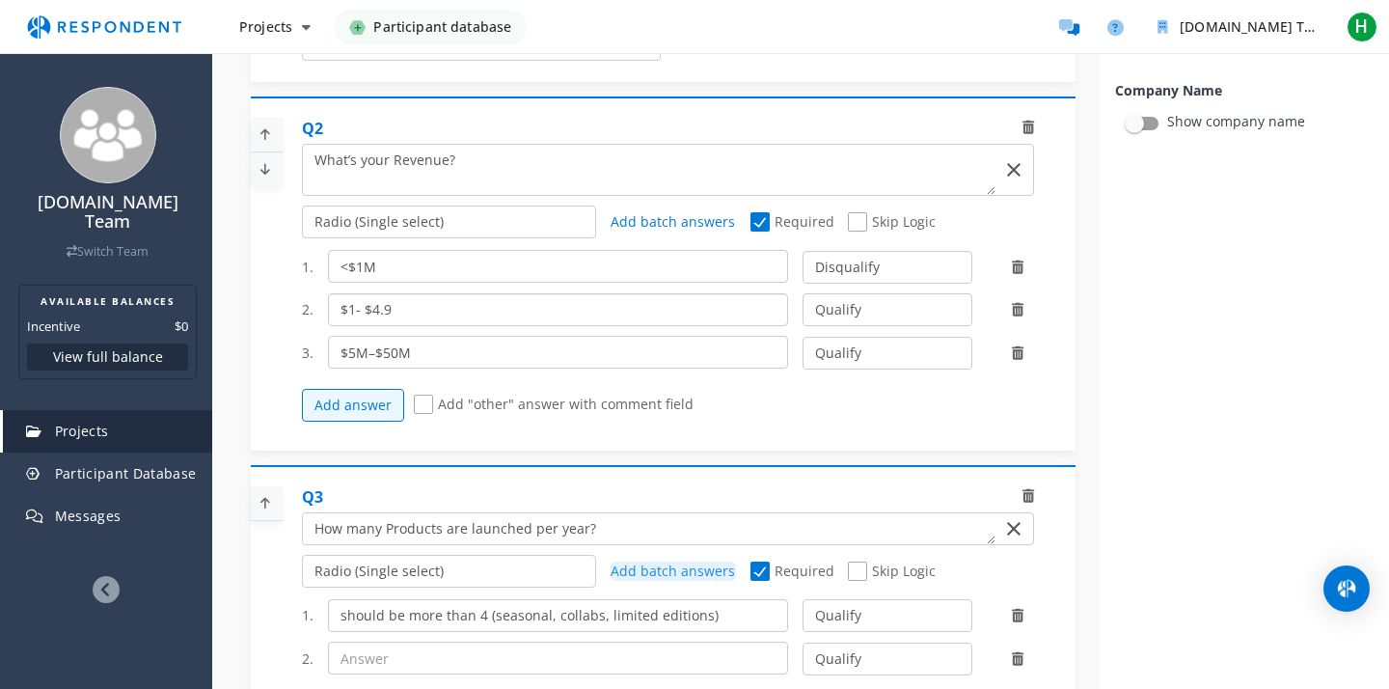
click at [356, 312] on input "$1- $4.9" at bounding box center [558, 309] width 461 height 33
click at [396, 309] on input "$1- $4.9" at bounding box center [558, 309] width 461 height 33
type input "$1- $4.9M"
click at [414, 352] on input "$5M–$50M" at bounding box center [558, 352] width 461 height 33
type input "$5M–$20M"
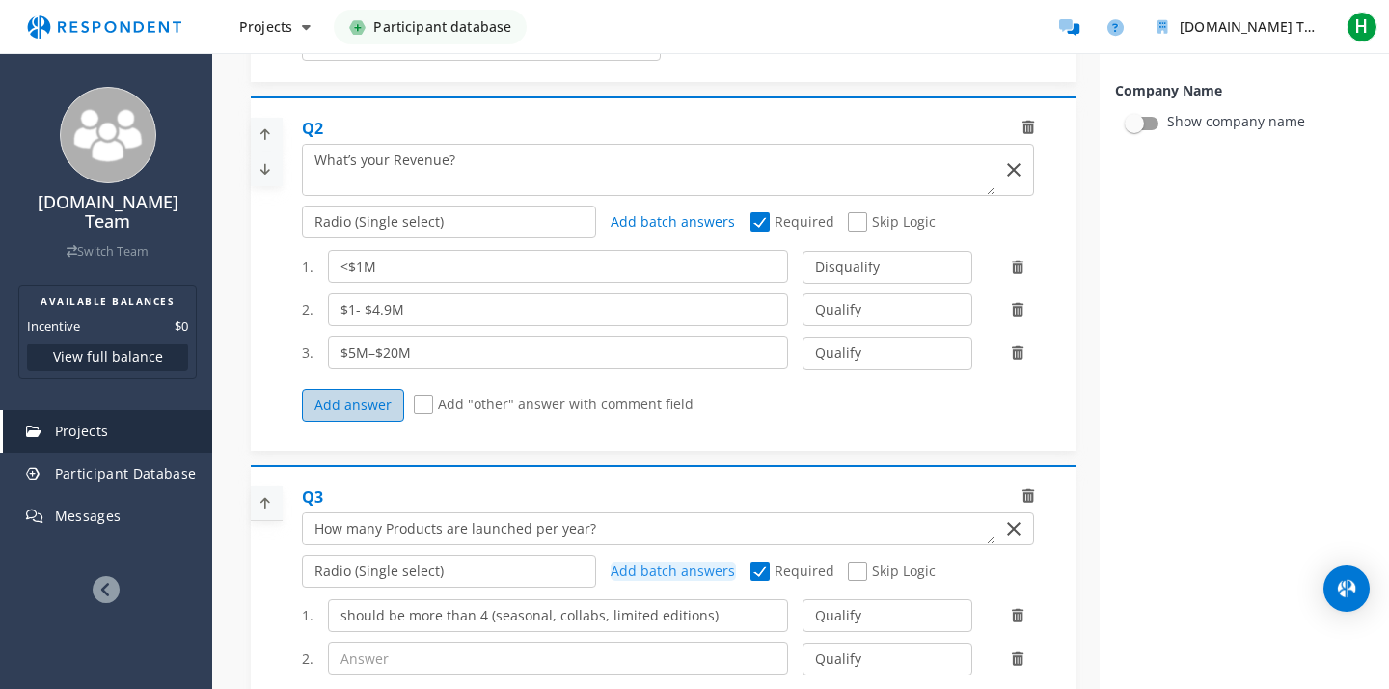
click at [365, 403] on button "Add answer" at bounding box center [353, 405] width 102 height 33
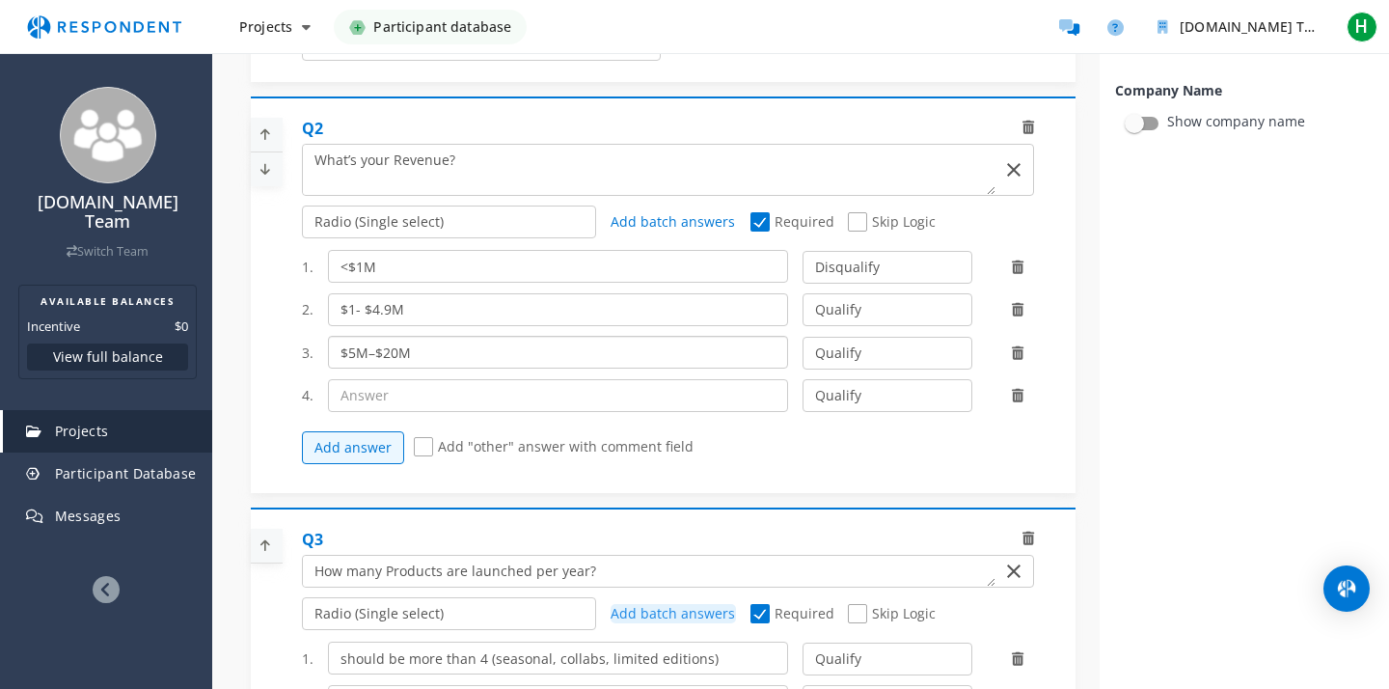
drag, startPoint x: 419, startPoint y: 354, endPoint x: 320, endPoint y: 353, distance: 98.4
click at [320, 353] on div "$5M–$20M" at bounding box center [559, 352] width 490 height 33
click at [361, 396] on input "text" at bounding box center [558, 395] width 461 height 33
paste input "$5M–$20M"
click at [351, 396] on input "$5M–$20M" at bounding box center [558, 395] width 461 height 33
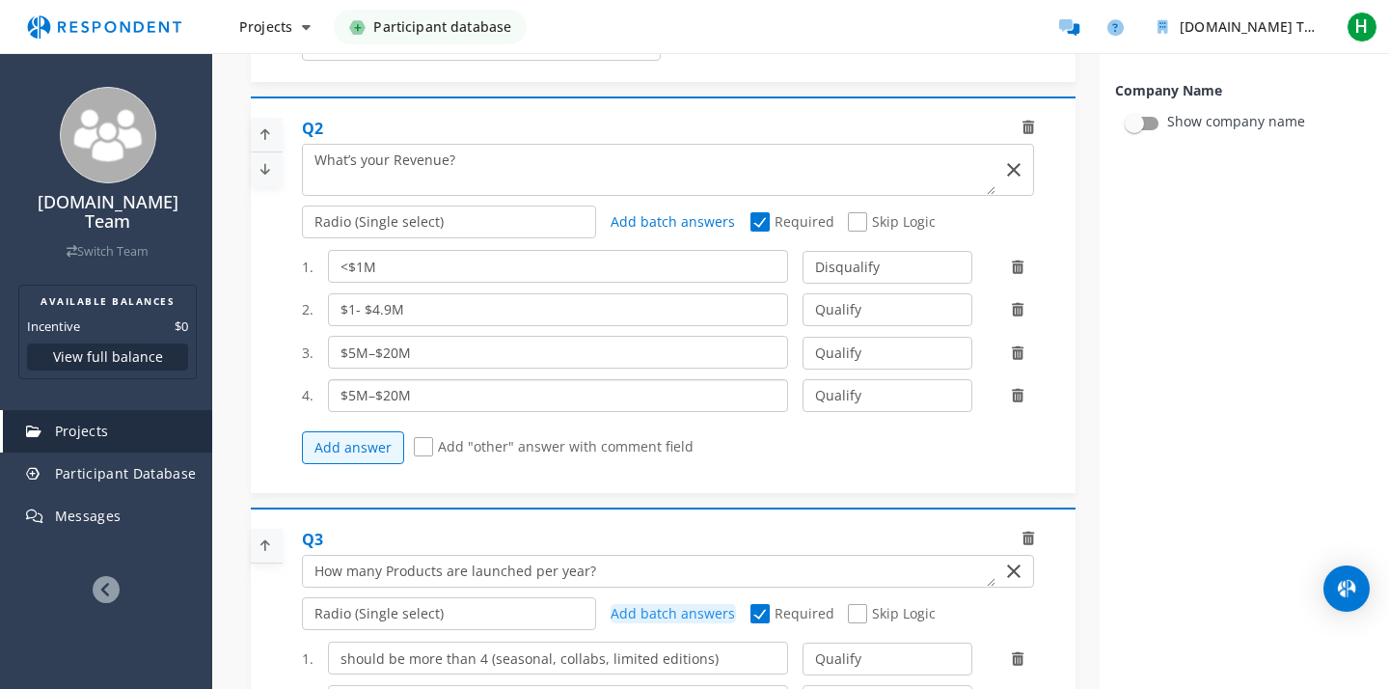
click at [353, 395] on input "$5M–$20M" at bounding box center [558, 395] width 461 height 33
click at [396, 395] on input "$20M–$20M" at bounding box center [558, 395] width 461 height 33
click at [358, 392] on input "$20M–$20M" at bounding box center [558, 395] width 461 height 33
type input "$20M–$20M"
click at [395, 353] on input "$5M–$20M" at bounding box center [558, 352] width 461 height 33
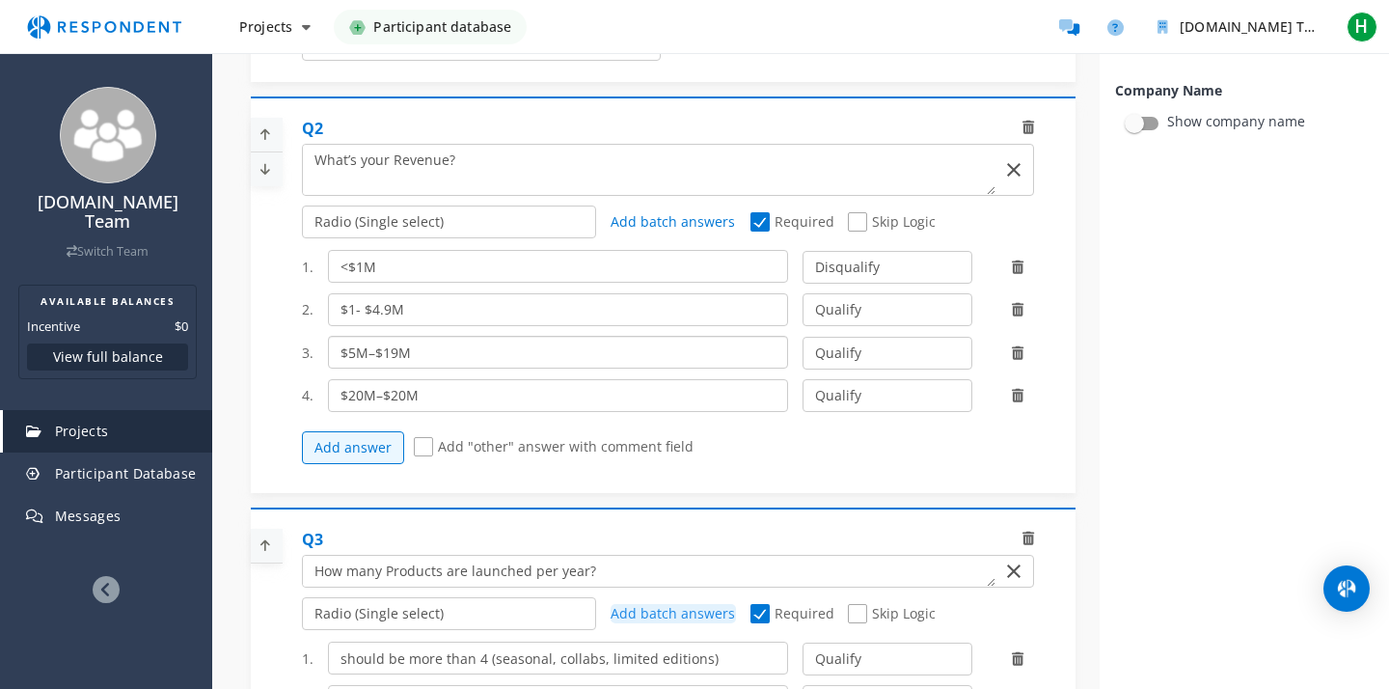
type input "$5M–$19M"
click at [407, 396] on input "$20M–$20M" at bounding box center [558, 395] width 461 height 33
type input "$20M–$50M"
click at [376, 452] on button "Add answer" at bounding box center [353, 447] width 102 height 33
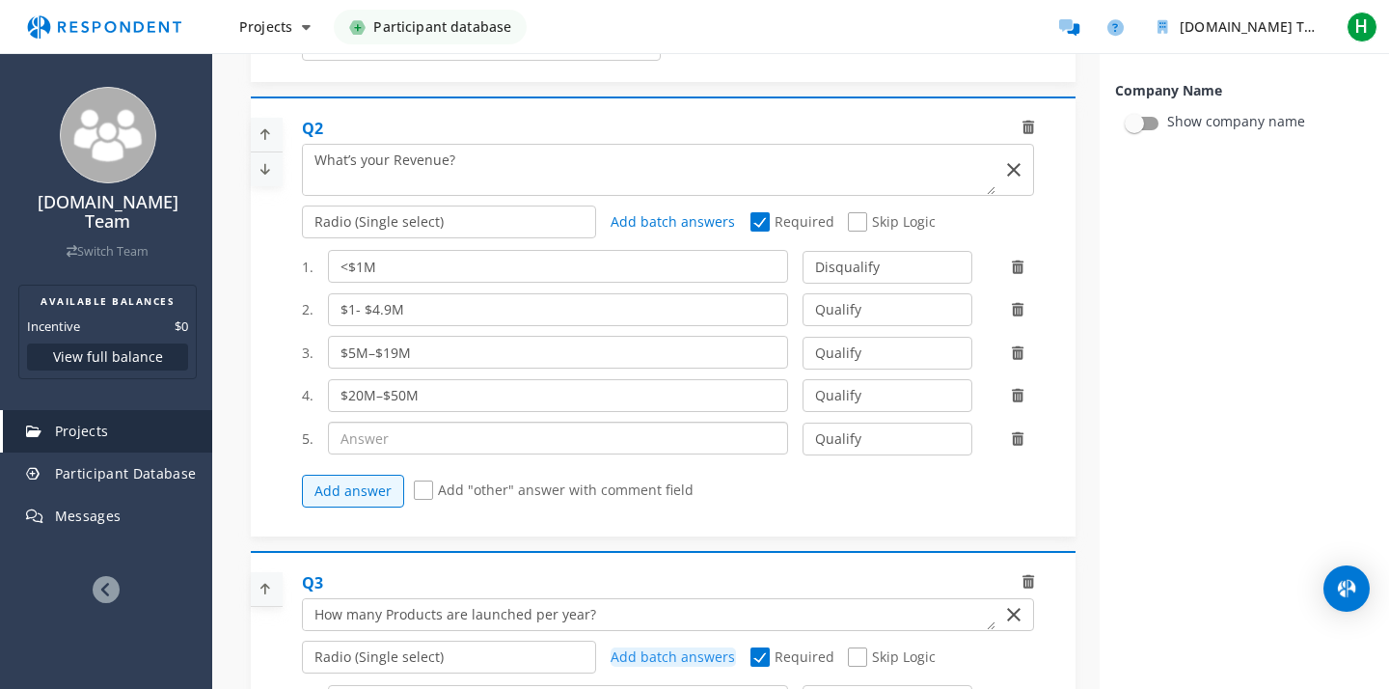
click at [374, 441] on input "text" at bounding box center [558, 438] width 461 height 33
click at [406, 443] on input ">$50" at bounding box center [558, 438] width 461 height 33
type input ">$50M"
click at [867, 435] on select "Qualify Disqualify" at bounding box center [887, 439] width 169 height 33
select select "number:2"
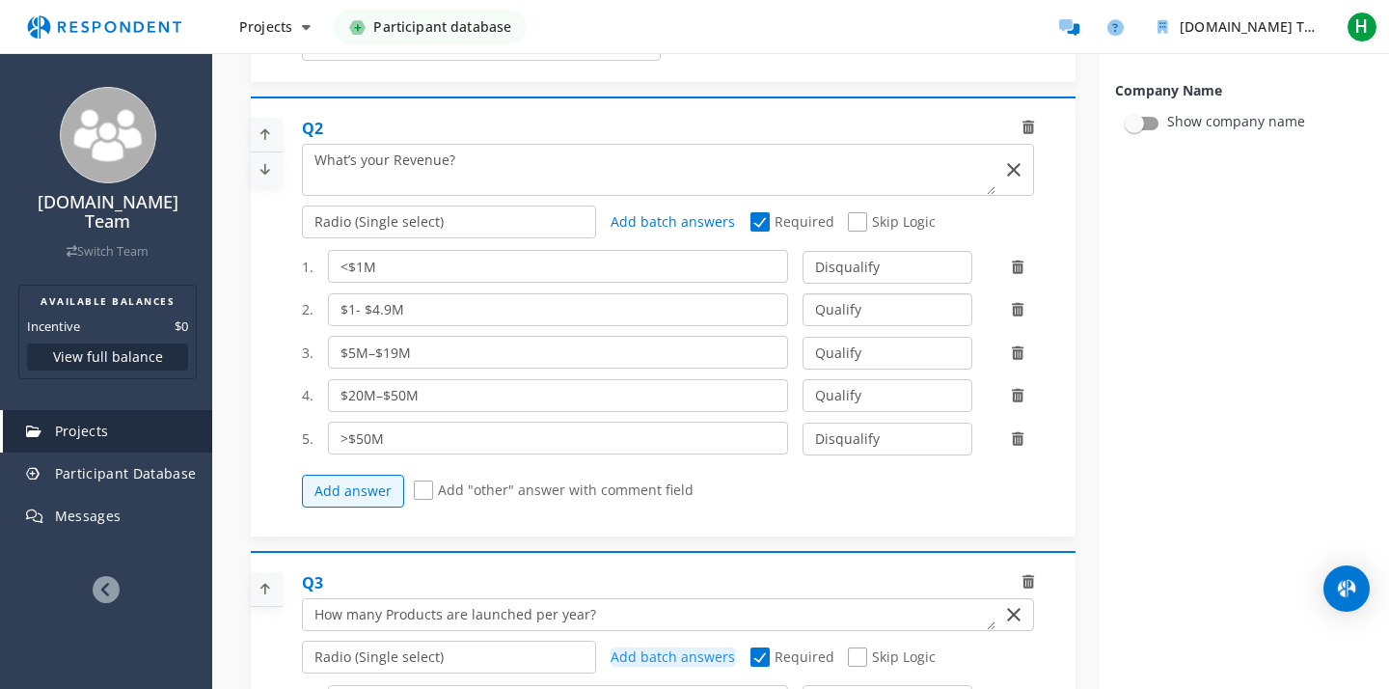
click at [851, 310] on select "Qualify Disqualify" at bounding box center [887, 309] width 169 height 33
select select "number:2"
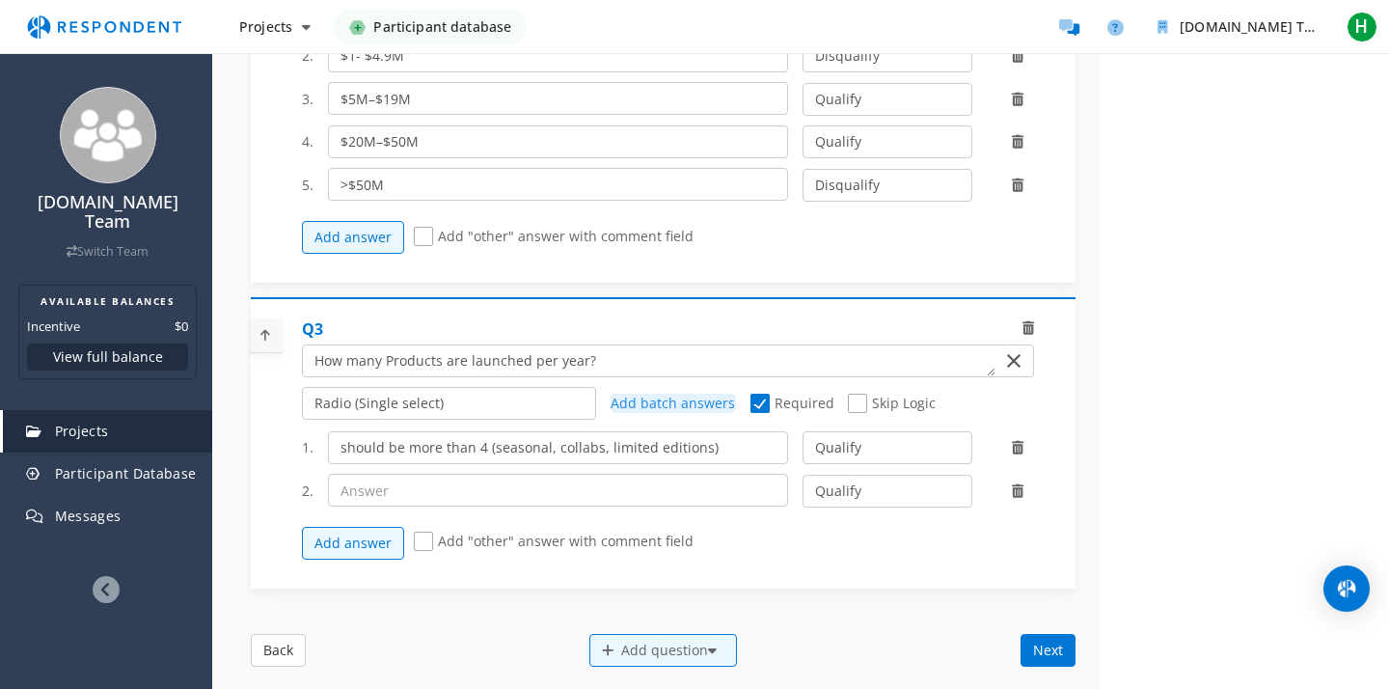
scroll to position [474, 0]
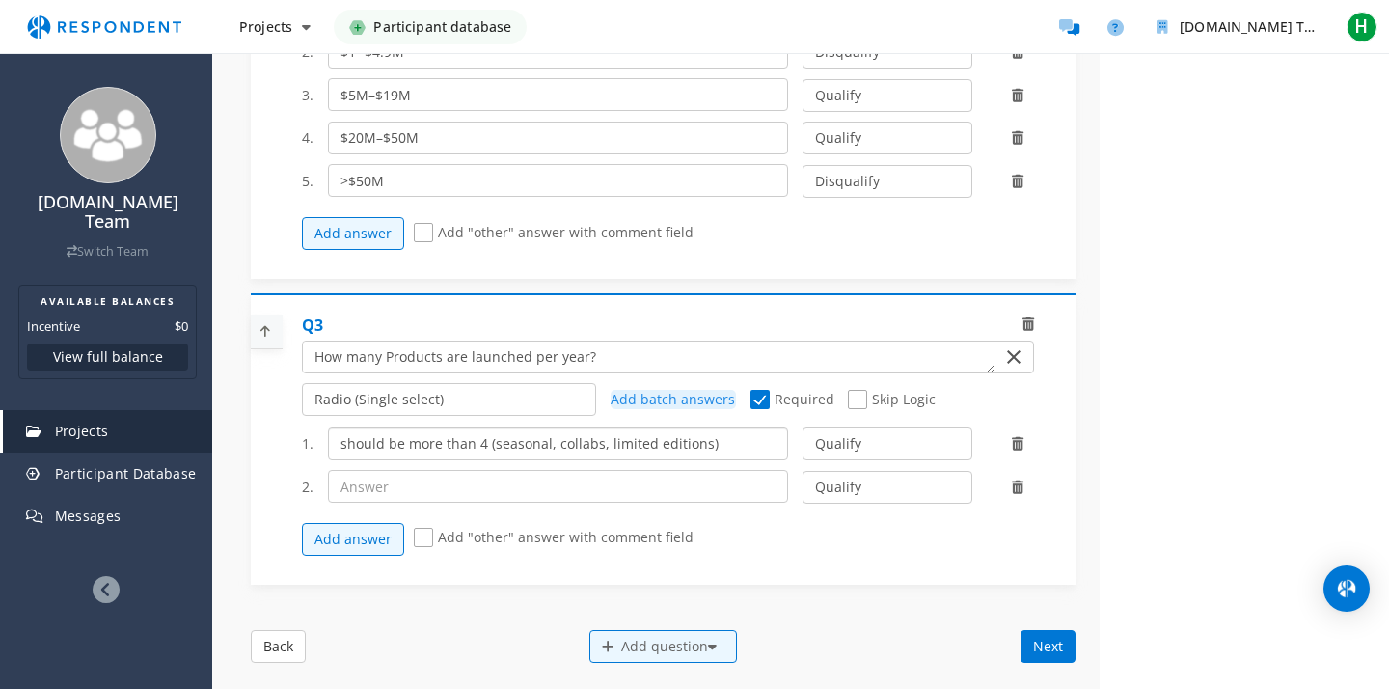
drag, startPoint x: 713, startPoint y: 445, endPoint x: 518, endPoint y: 450, distance: 194.9
click at [518, 450] on input "should be more than 4 (seasonal, collabs, limited editions)" at bounding box center [558, 443] width 461 height 33
click at [520, 446] on input "should be more than 4 (seasonal, collabs, limited editions)" at bounding box center [558, 443] width 461 height 33
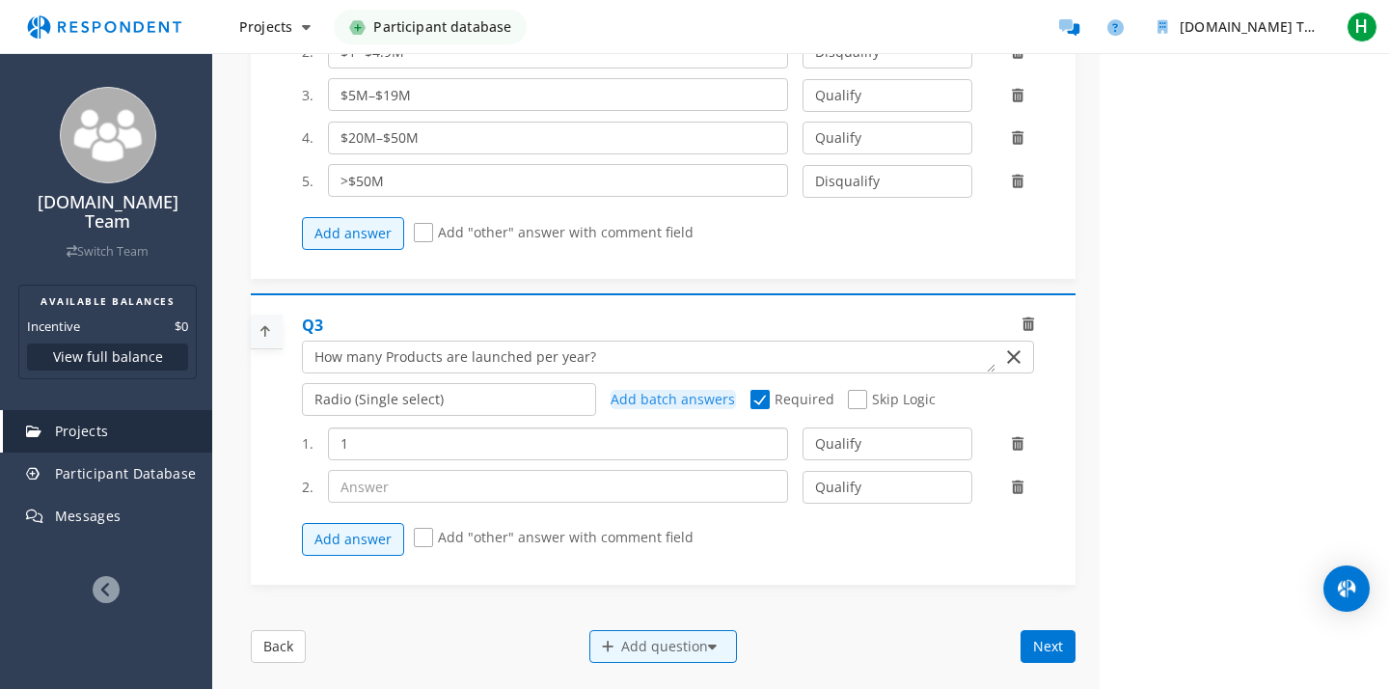
type input "1"
click at [463, 488] on input "text" at bounding box center [558, 486] width 461 height 33
type input "2"
click at [374, 536] on button "Add answer" at bounding box center [353, 539] width 102 height 33
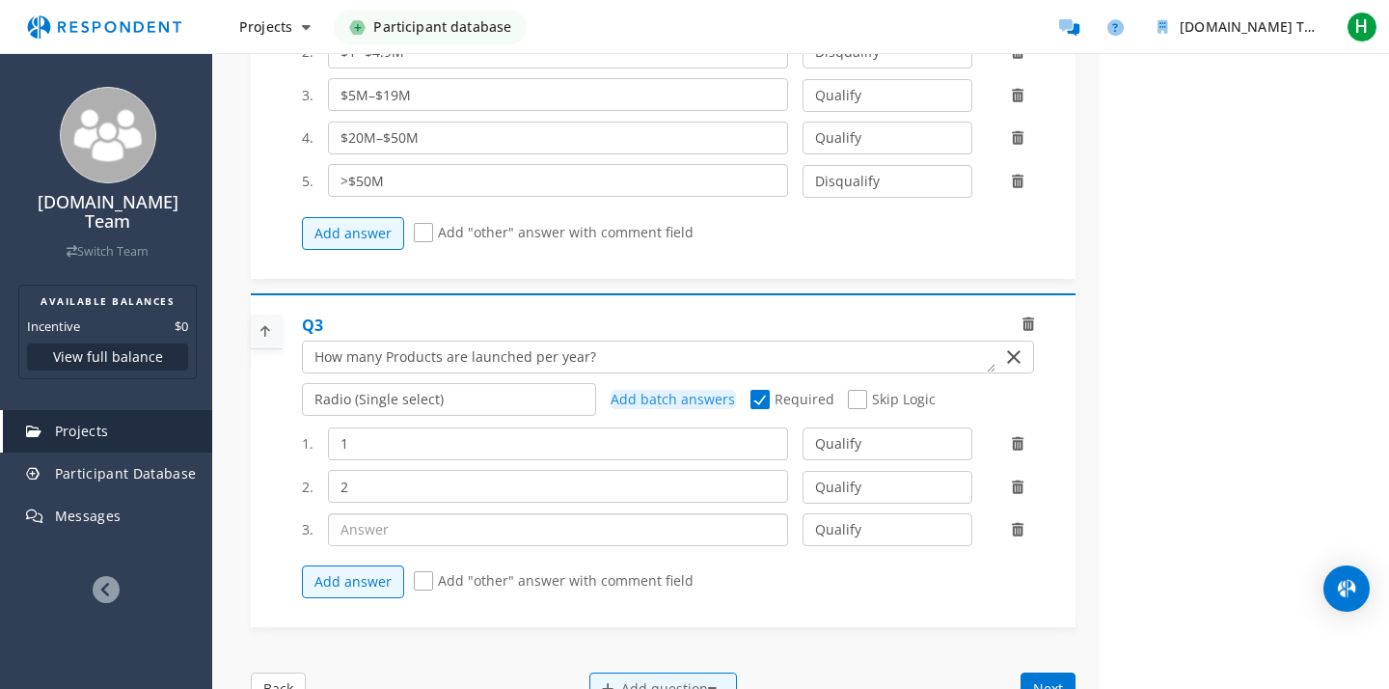
click at [368, 525] on input "text" at bounding box center [558, 529] width 461 height 33
type input "3"
click at [350, 575] on button "Add answer" at bounding box center [353, 581] width 102 height 33
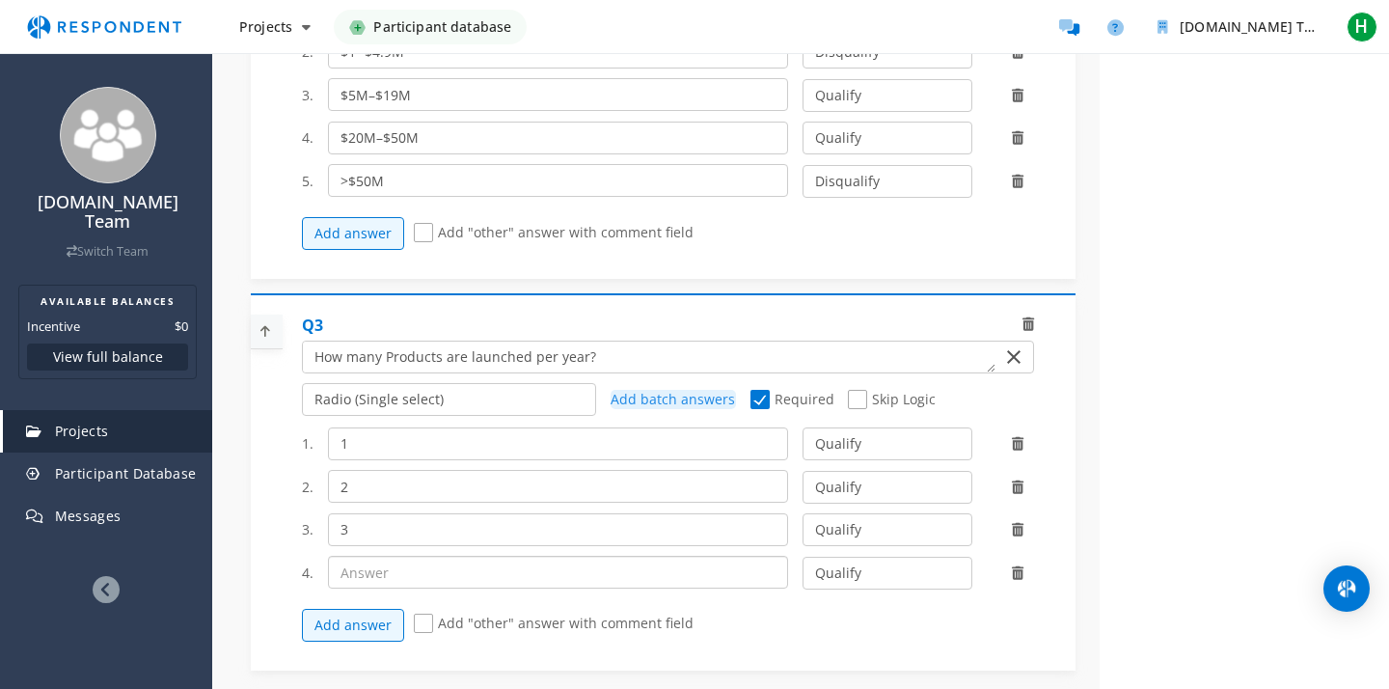
click at [362, 560] on input "text" at bounding box center [558, 572] width 461 height 33
type input "4"
click at [355, 610] on button "Add answer" at bounding box center [353, 625] width 102 height 33
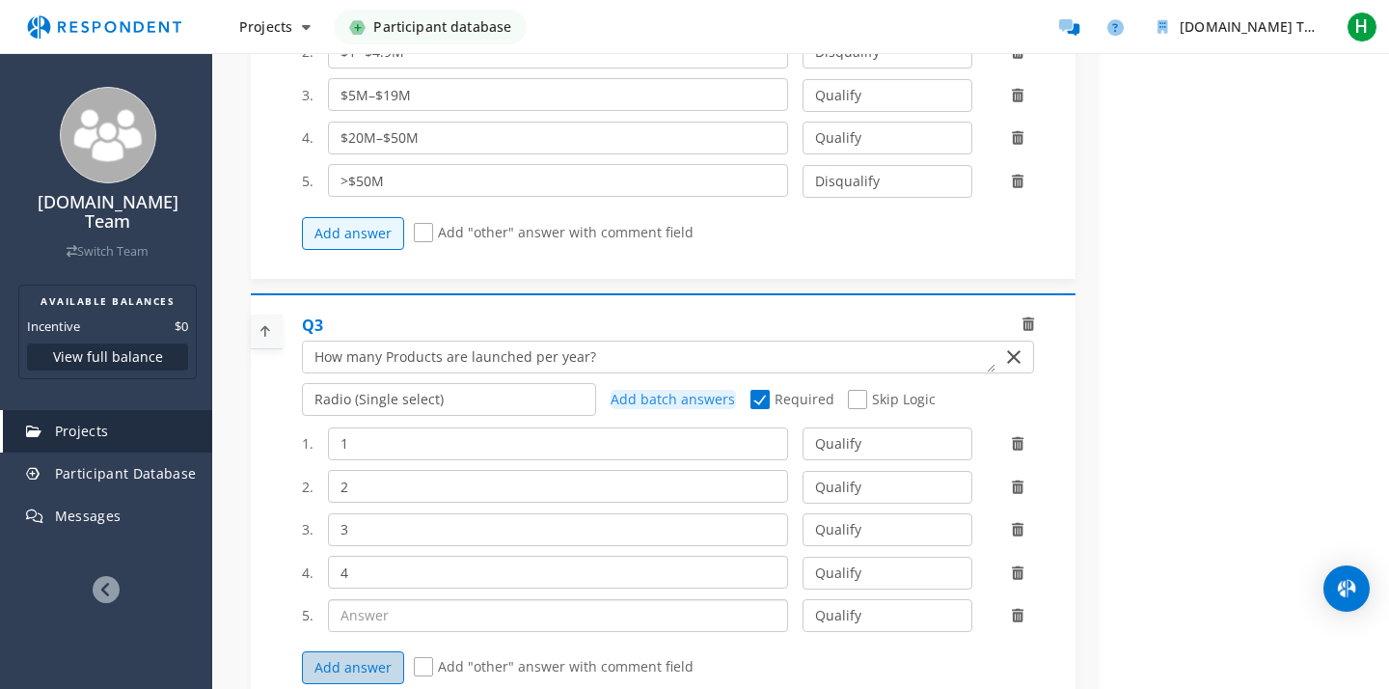
click at [355, 610] on input "text" at bounding box center [558, 615] width 461 height 33
type input "5+"
click at [901, 444] on select "Qualify Disqualify" at bounding box center [887, 443] width 169 height 33
select select "number:2"
click at [871, 482] on select "Qualify Disqualify" at bounding box center [887, 487] width 169 height 33
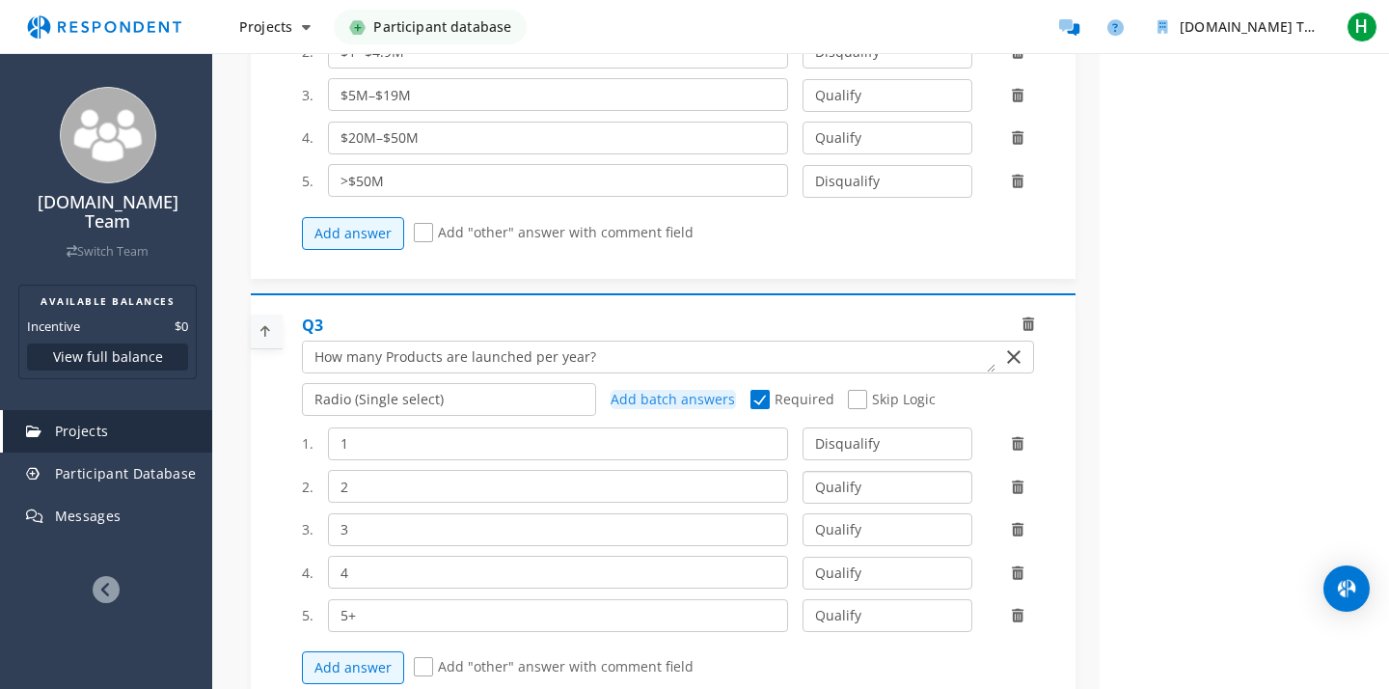
select select "number:2"
click at [856, 527] on select "Qualify Disqualify" at bounding box center [887, 529] width 169 height 33
select select "number:2"
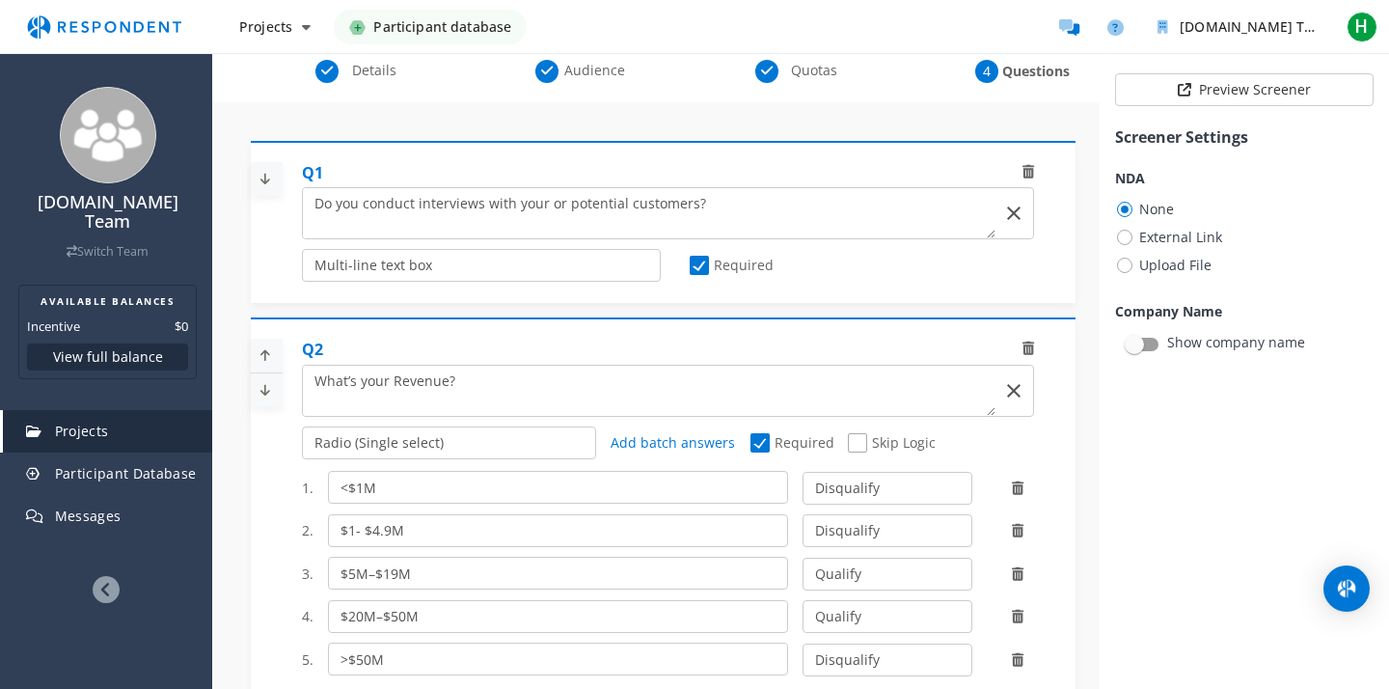
scroll to position [0, 0]
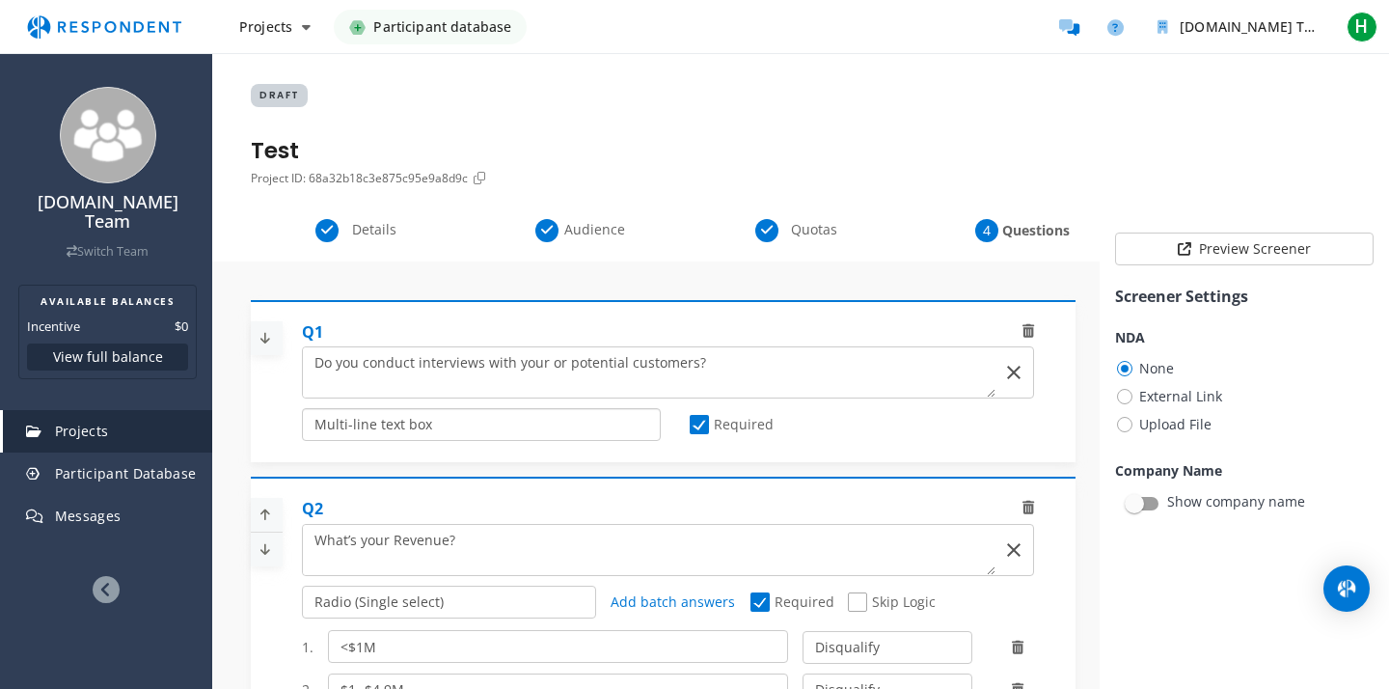
click at [551, 417] on select "Radio (Single select) Checkbox (Multi select) Multi-line text box Single-line t…" at bounding box center [481, 424] width 359 height 33
click at [450, 423] on select "Radio (Single select) Checkbox (Multi select) Multi-line text box Single-line t…" at bounding box center [481, 424] width 359 height 33
click at [421, 424] on select "Radio (Single select) Checkbox (Multi select) Multi-line text box Single-line t…" at bounding box center [481, 424] width 359 height 33
click at [412, 425] on select "Radio (Single select) Checkbox (Multi select) Multi-line text box Single-line t…" at bounding box center [481, 424] width 359 height 33
click at [596, 424] on select "Radio (Single select) Checkbox (Multi select) Multi-line text box Single-line t…" at bounding box center [481, 424] width 359 height 33
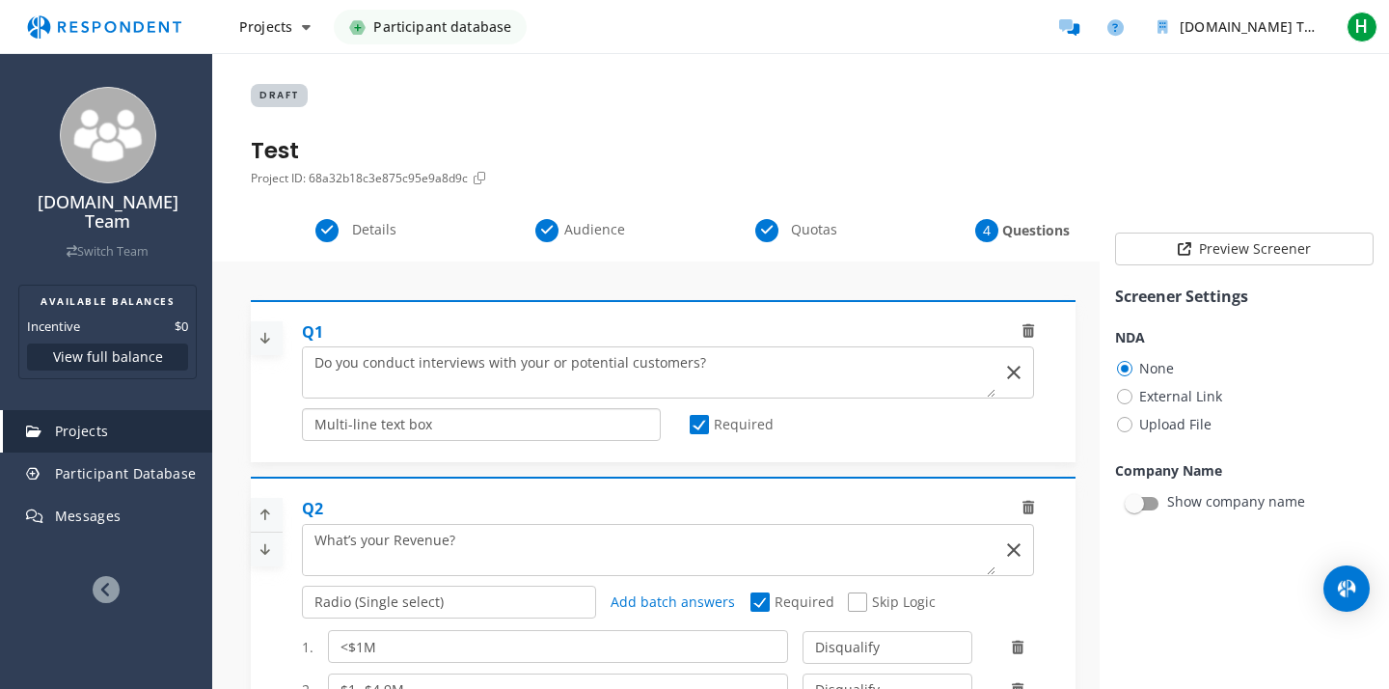
click at [438, 425] on select "Radio (Single select) Checkbox (Multi select) Multi-line text box Single-line t…" at bounding box center [481, 424] width 359 height 33
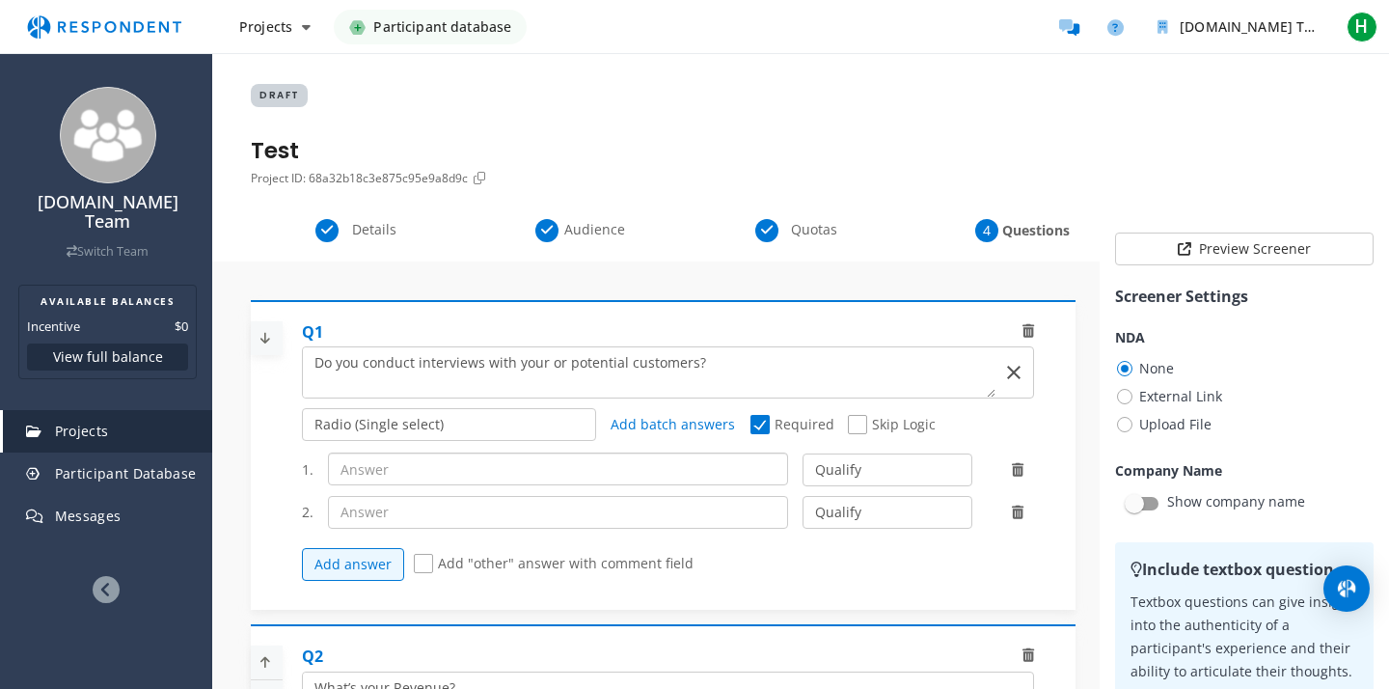
click at [405, 466] on input "text" at bounding box center [558, 468] width 461 height 33
type input "My customers"
click at [428, 519] on input "text" at bounding box center [558, 512] width 461 height 33
type input "Potential customers"
click at [424, 561] on span "Add "other" answer with comment field" at bounding box center [554, 565] width 280 height 23
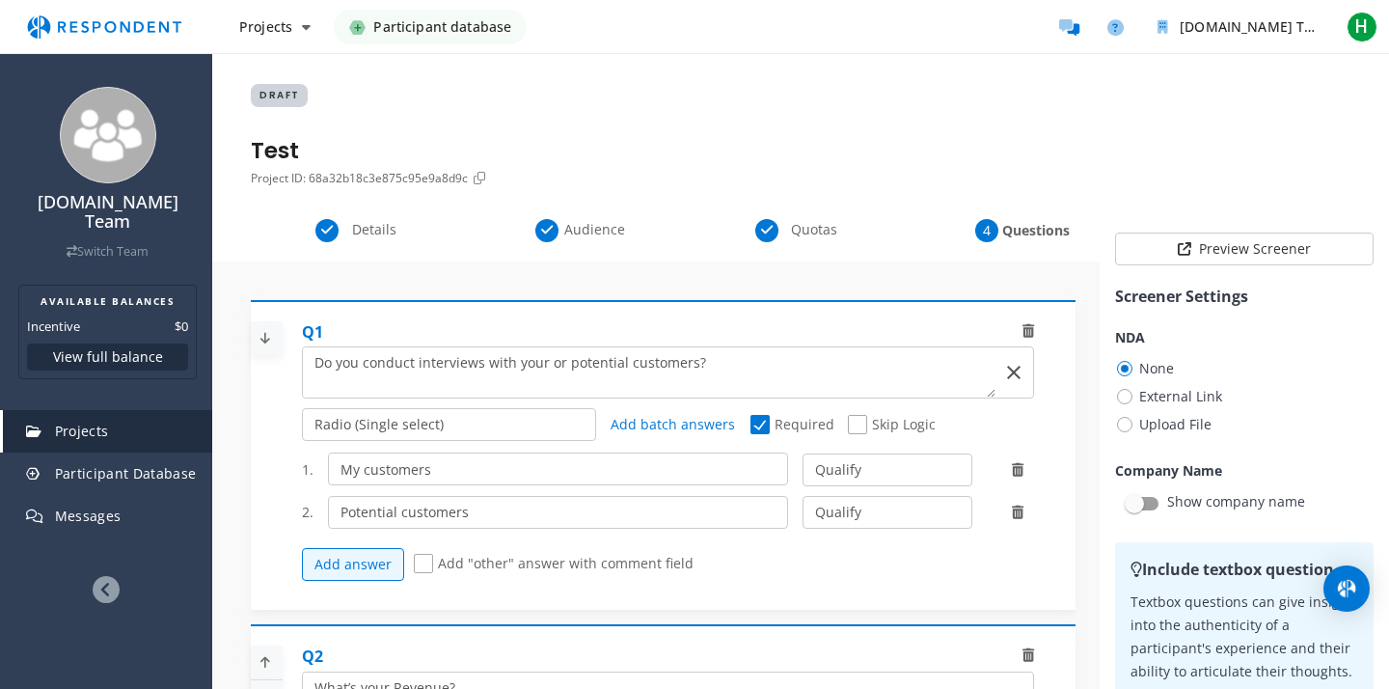
click at [424, 561] on input "Add "other" answer with comment field" at bounding box center [420, 564] width 13 height 13
checkbox input "true"
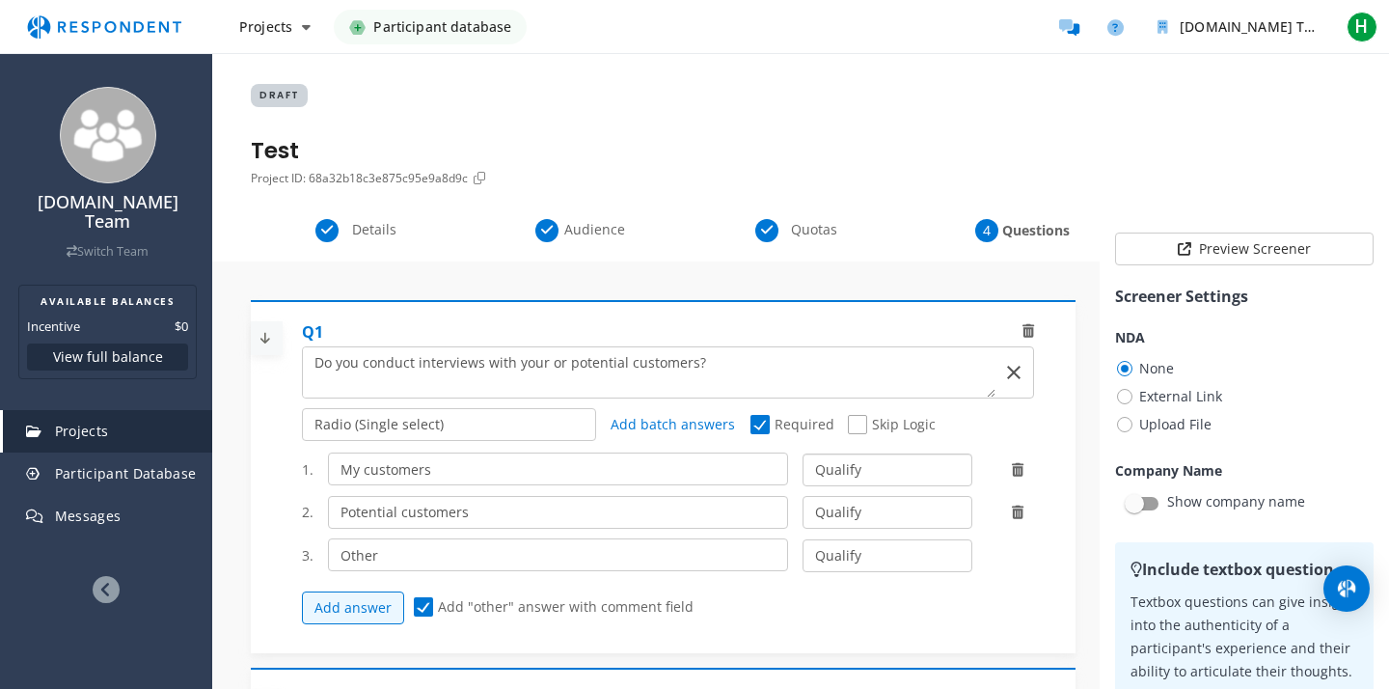
click at [887, 472] on select "Qualify Disqualify" at bounding box center [887, 469] width 169 height 33
click at [899, 559] on select "Qualify Disqualify" at bounding box center [887, 555] width 169 height 33
select select "number:2"
click at [845, 618] on div "Add answer Add "other" answer with comment field" at bounding box center [675, 608] width 747 height 52
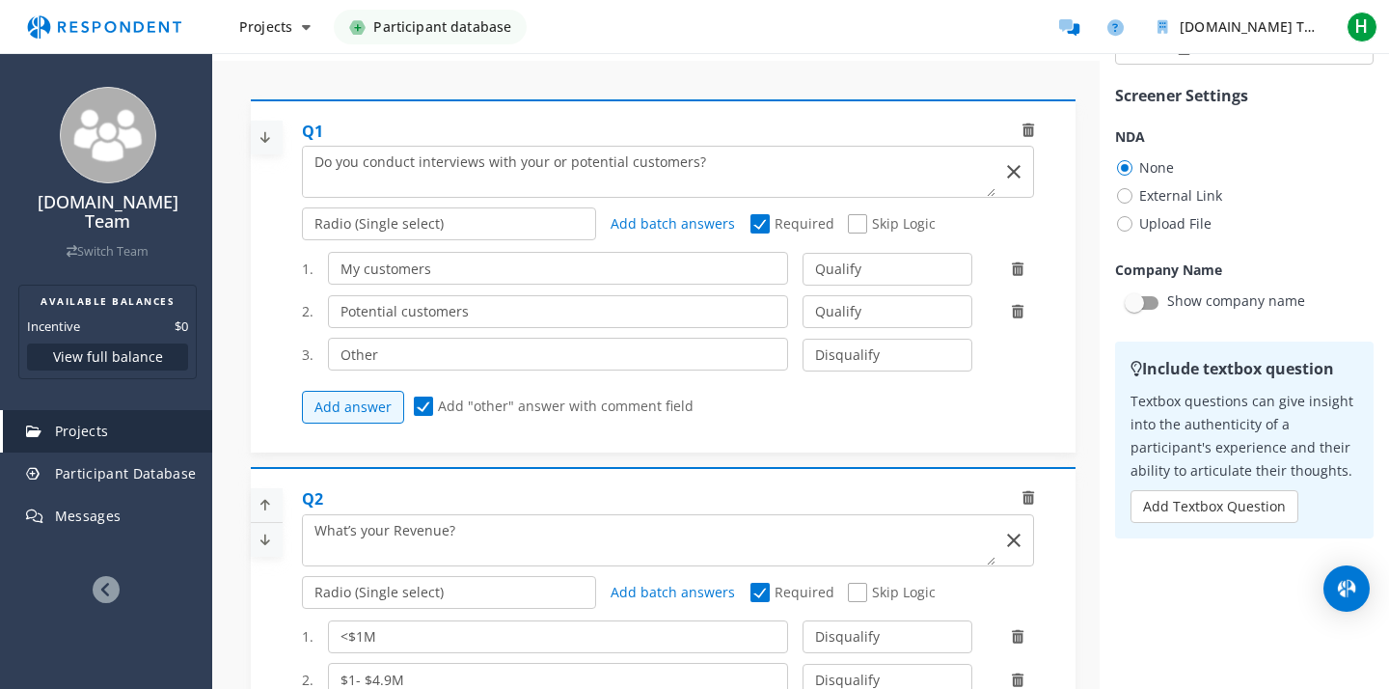
scroll to position [194, 0]
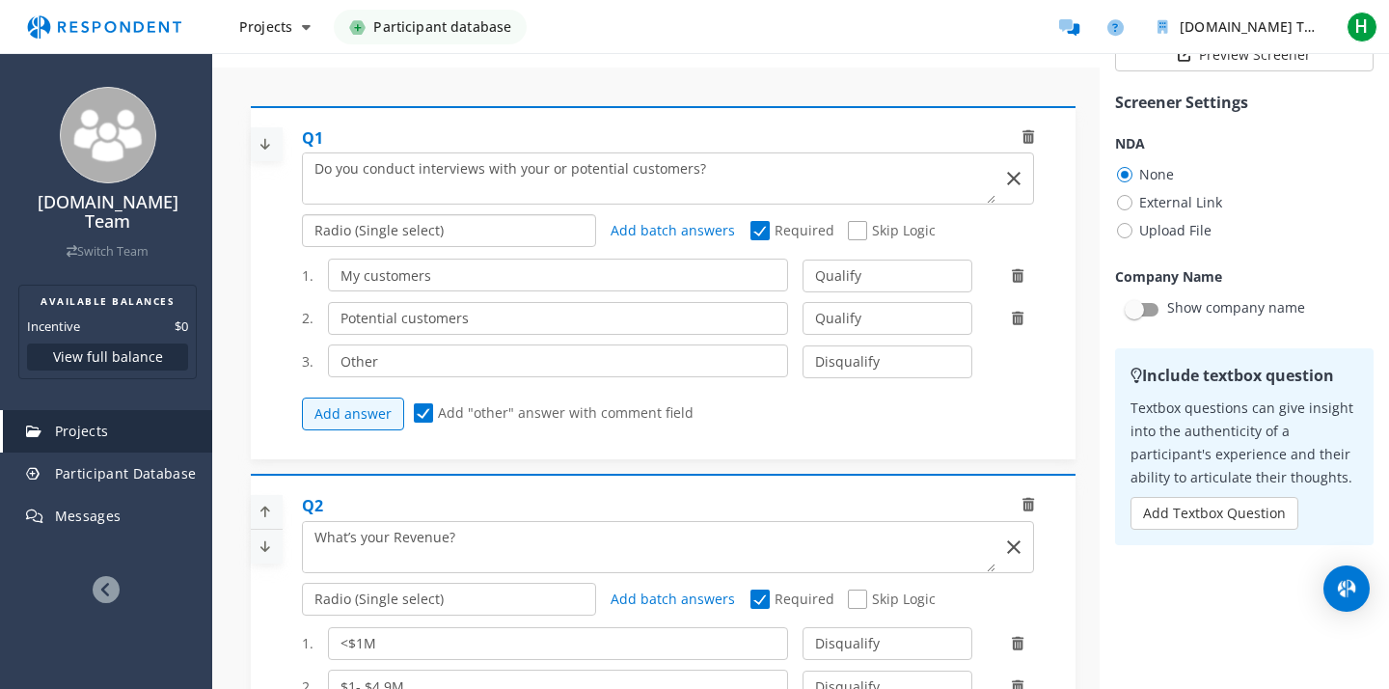
click at [464, 235] on select "Radio (Single select) Checkbox (Multi select) Multi-line text box Single-line t…" at bounding box center [449, 230] width 295 height 33
click at [376, 415] on button "Add answer" at bounding box center [353, 413] width 102 height 33
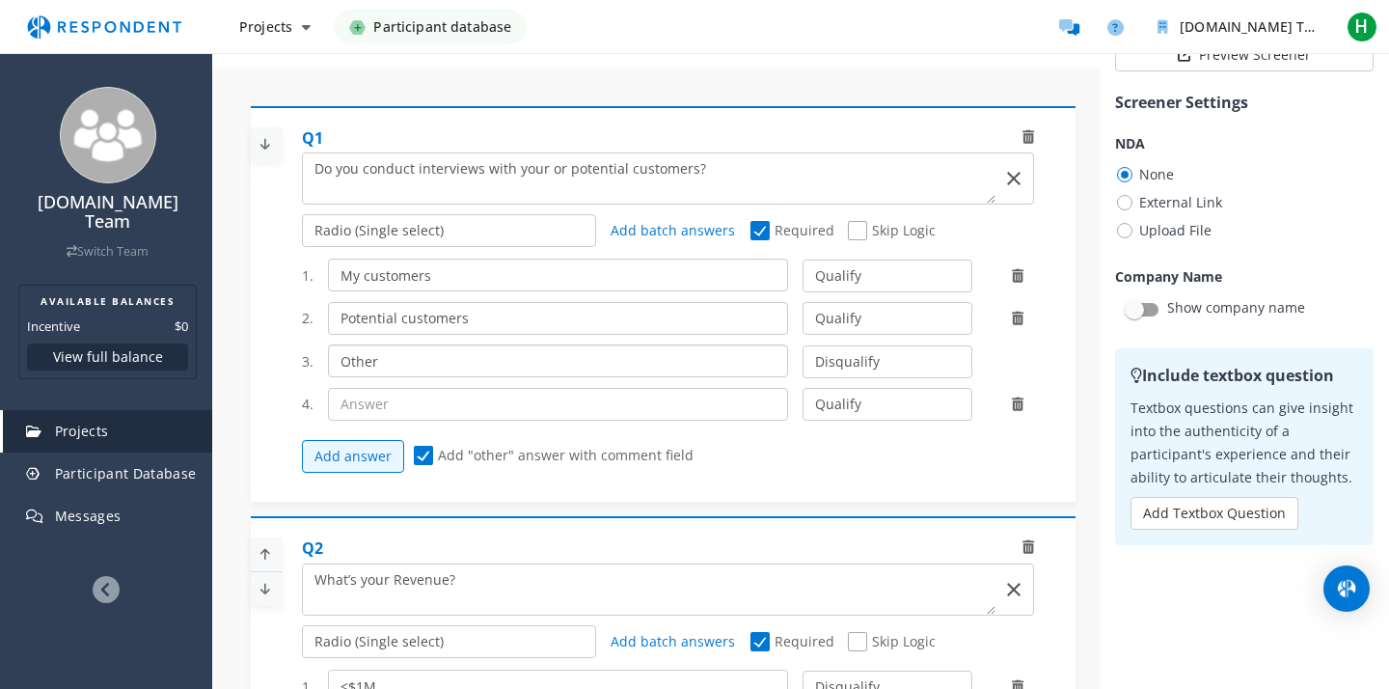
click at [458, 359] on input "Other" at bounding box center [558, 360] width 461 height 33
click at [423, 452] on span "Add "other" answer with comment field" at bounding box center [554, 457] width 280 height 23
click at [423, 452] on input "Add "other" answer with comment field" at bounding box center [420, 456] width 13 height 13
checkbox input "false"
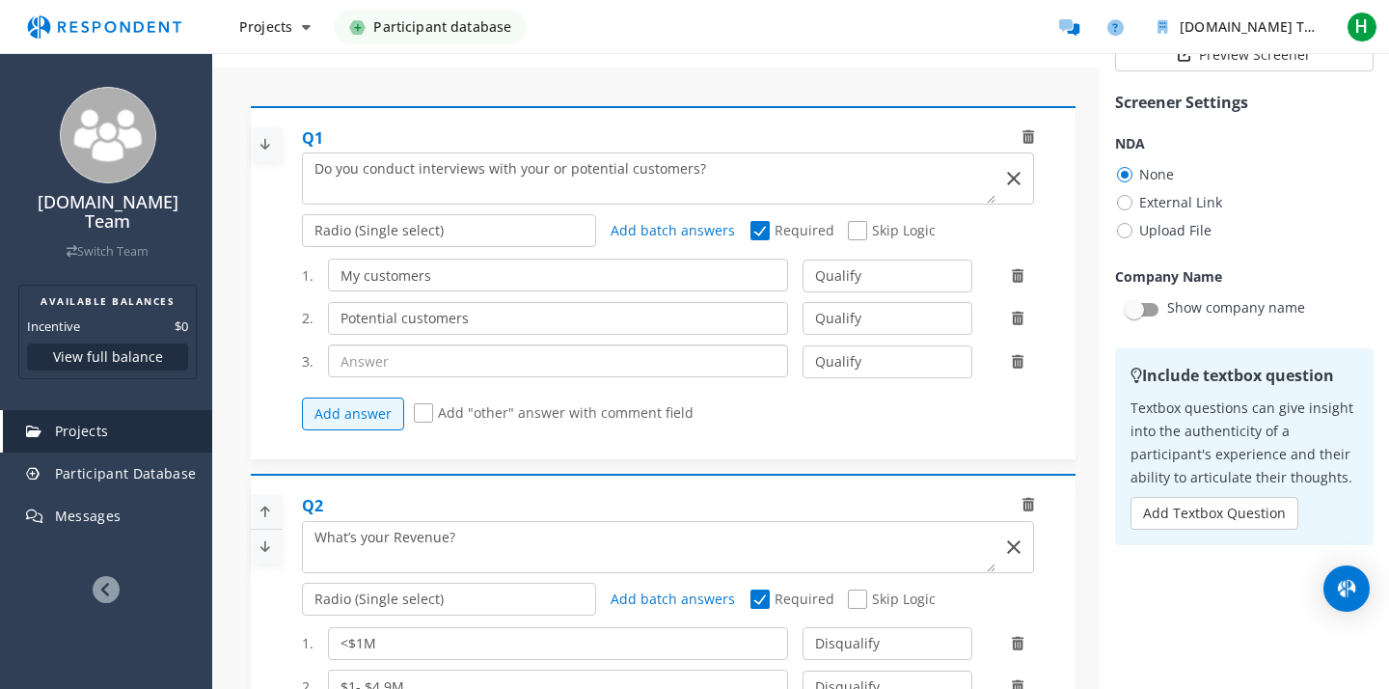
click at [408, 362] on input "text" at bounding box center [558, 360] width 461 height 33
type input "Both"
click at [426, 403] on span "Add "other" answer with comment field" at bounding box center [554, 414] width 280 height 23
click at [426, 407] on input "Add "other" answer with comment field" at bounding box center [420, 413] width 13 height 13
checkbox input "true"
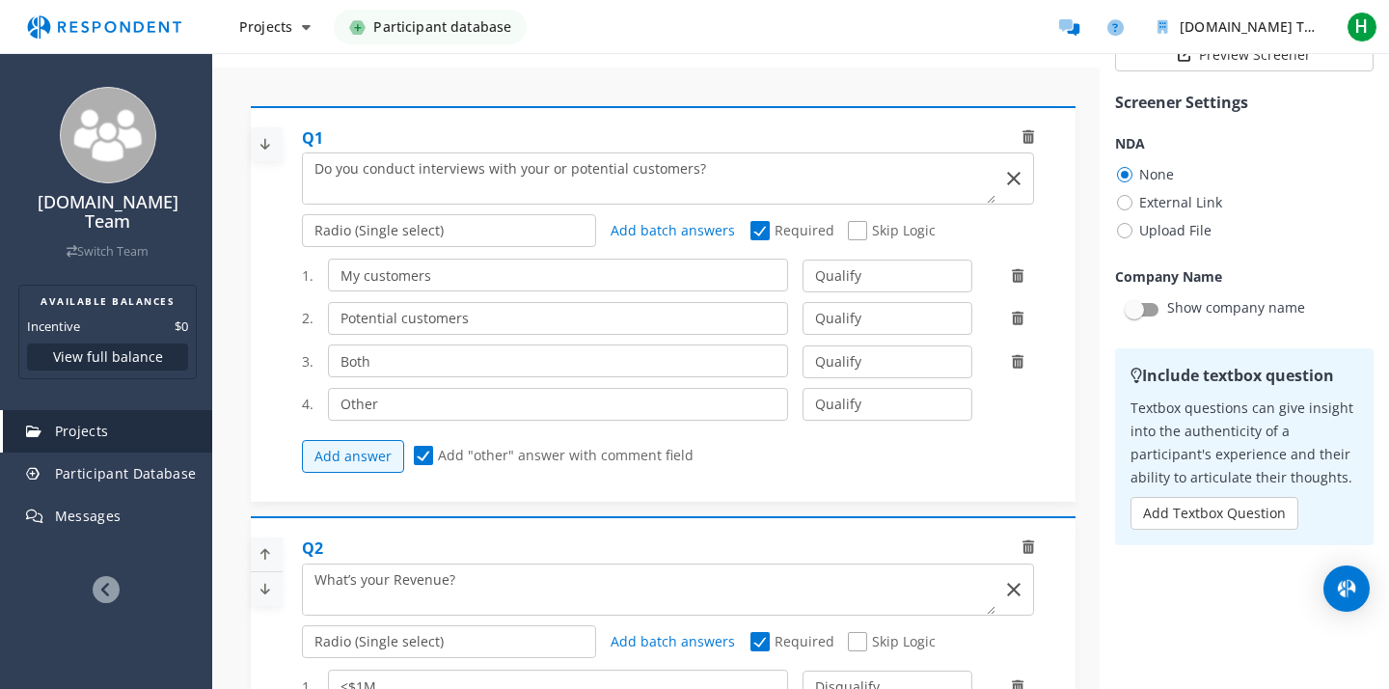
click at [900, 453] on div "Add answer Add "other" answer with comment field" at bounding box center [675, 456] width 747 height 52
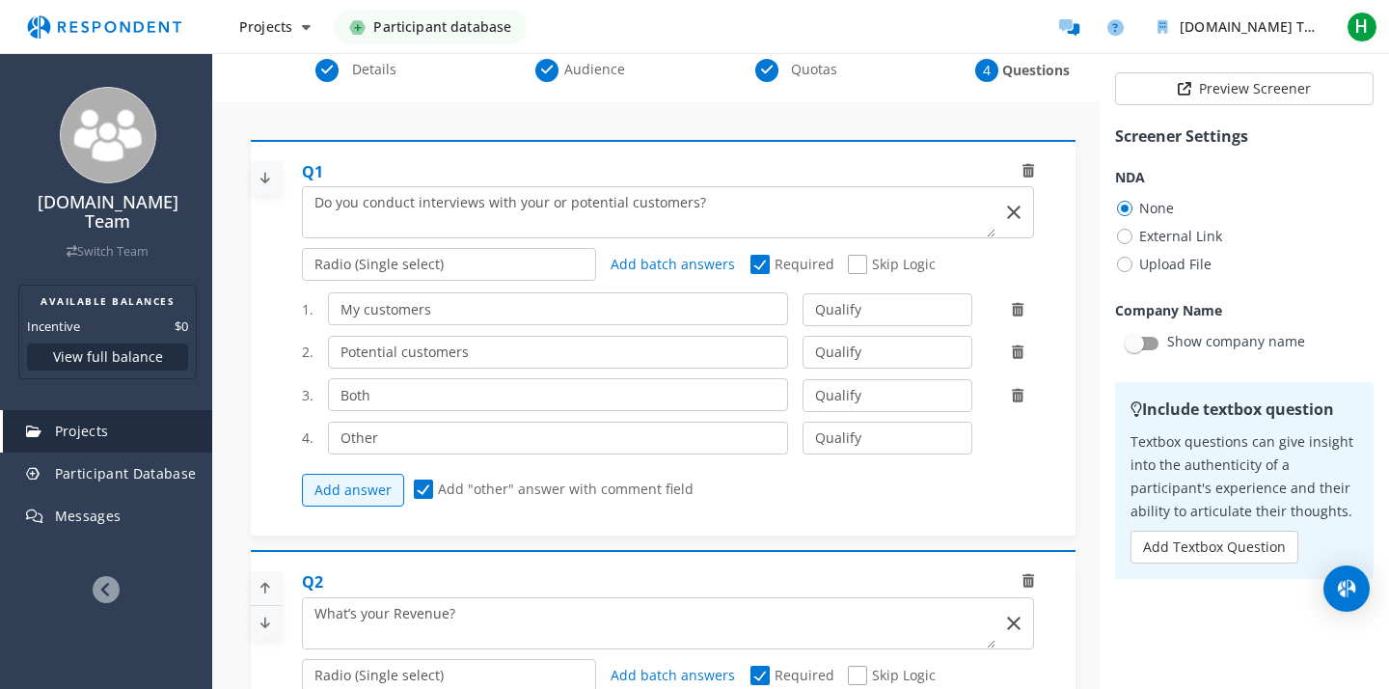
scroll to position [133, 0]
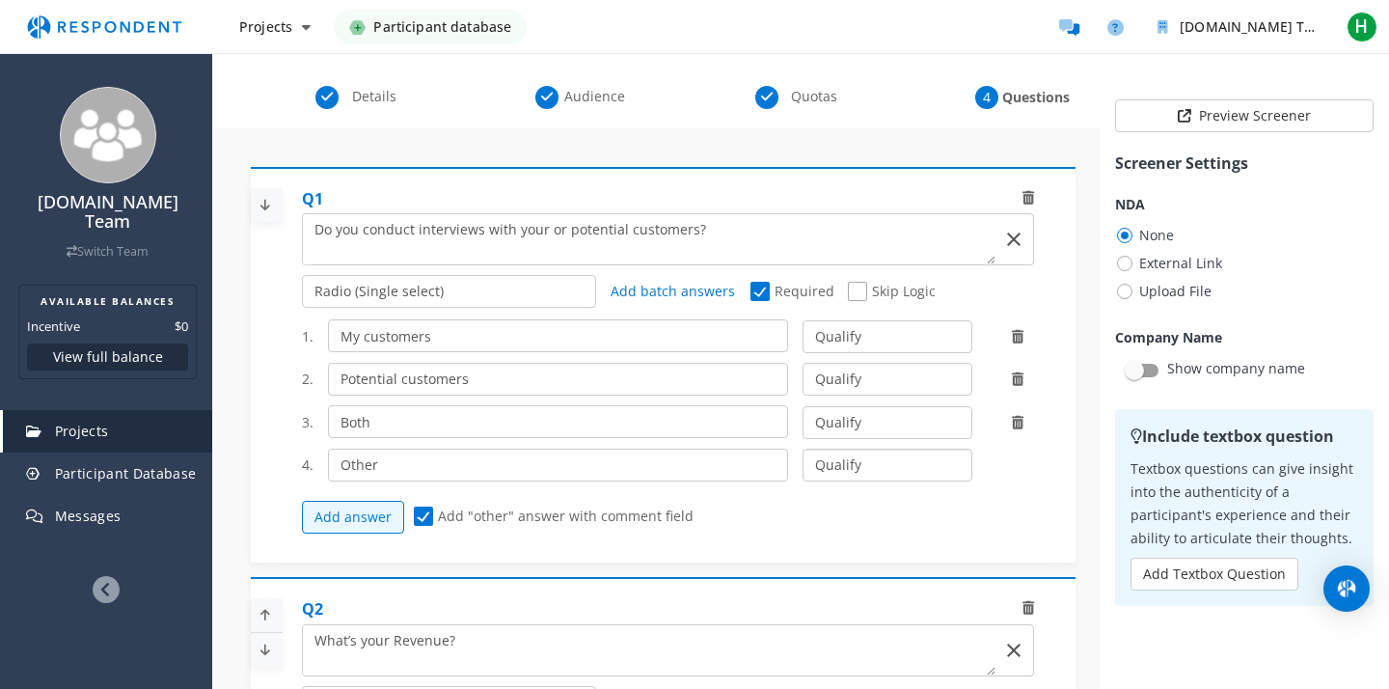
click at [873, 463] on select "Qualify Disqualify" at bounding box center [887, 465] width 169 height 33
select select "number:2"
click at [878, 521] on div "Add answer Add "other" answer with comment field" at bounding box center [675, 517] width 747 height 52
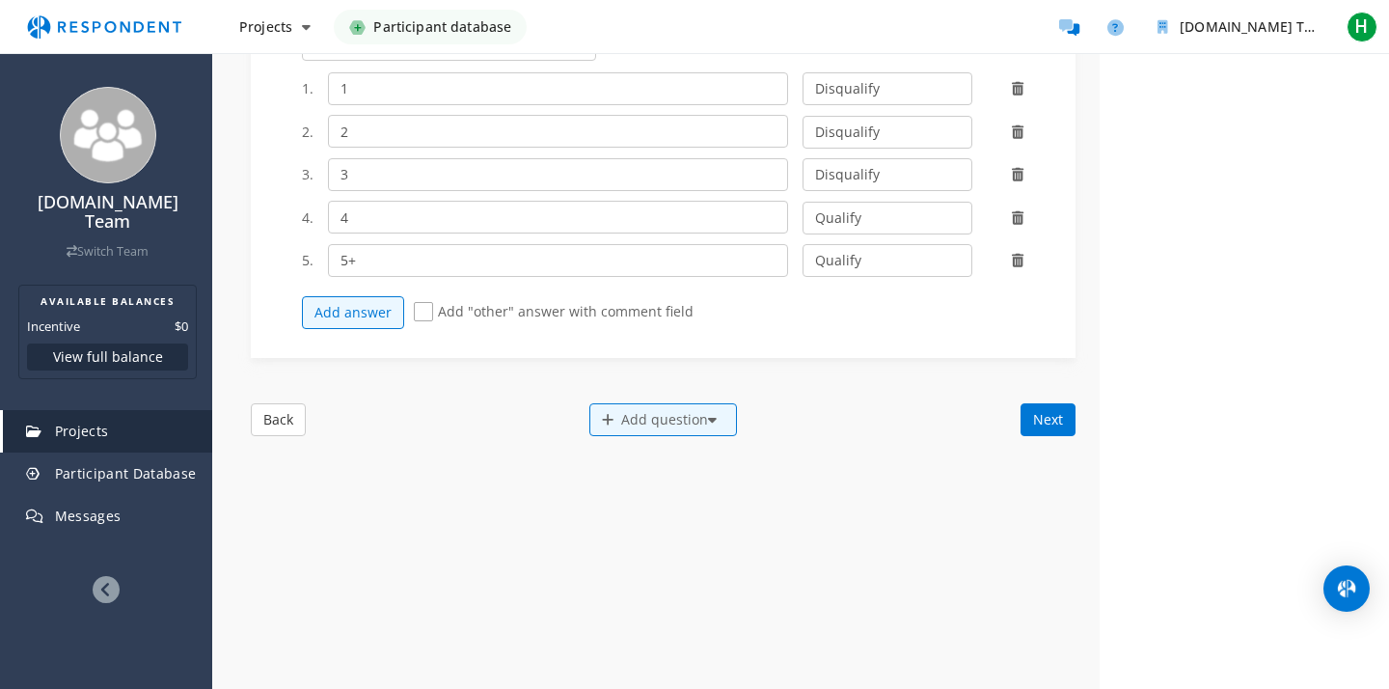
scroll to position [1224, 0]
